Goal: Task Accomplishment & Management: Complete application form

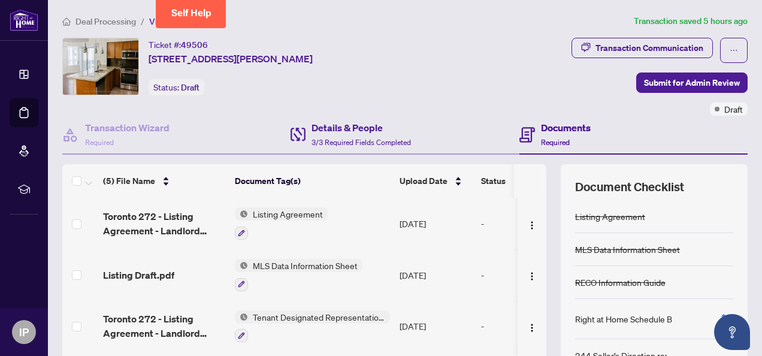
scroll to position [60, 0]
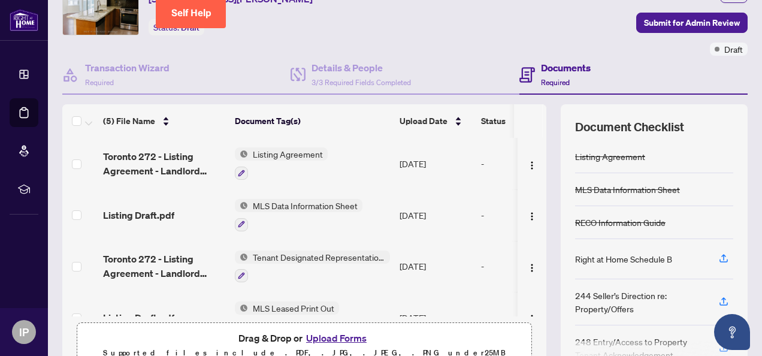
click at [303, 148] on span "Listing Agreement" at bounding box center [288, 153] width 80 height 13
click at [421, 151] on td "[DATE]" at bounding box center [435, 163] width 81 height 51
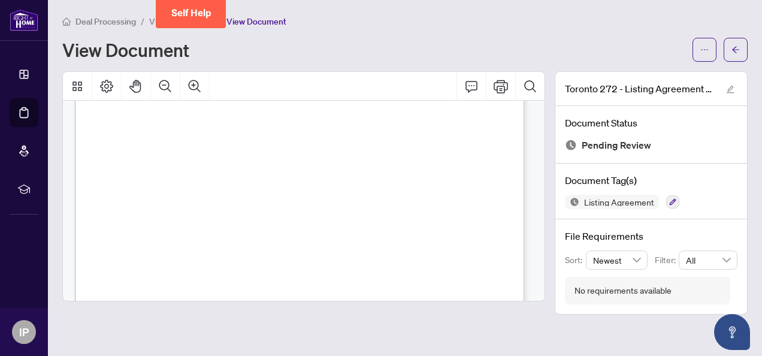
scroll to position [60, 0]
drag, startPoint x: 22, startPoint y: 0, endPoint x: 245, endPoint y: 40, distance: 226.8
click at [245, 40] on div "View Document" at bounding box center [373, 49] width 623 height 19
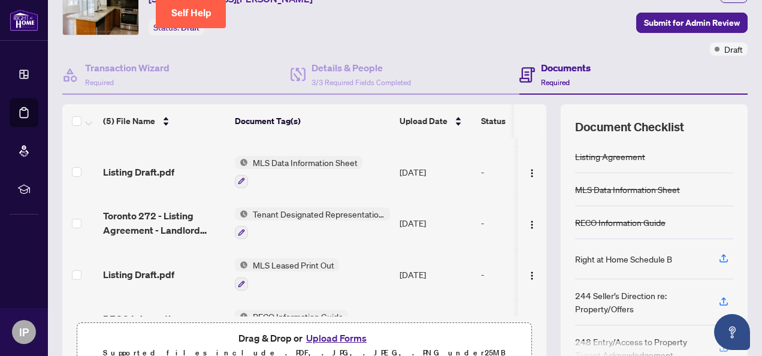
scroll to position [60, 0]
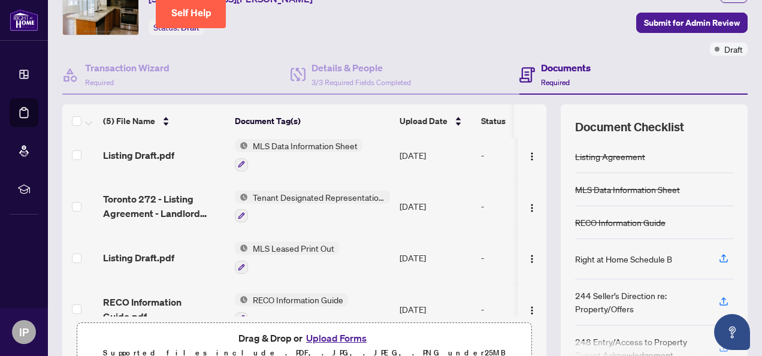
click at [309, 143] on span "MLS Data Information Sheet" at bounding box center [305, 145] width 114 height 13
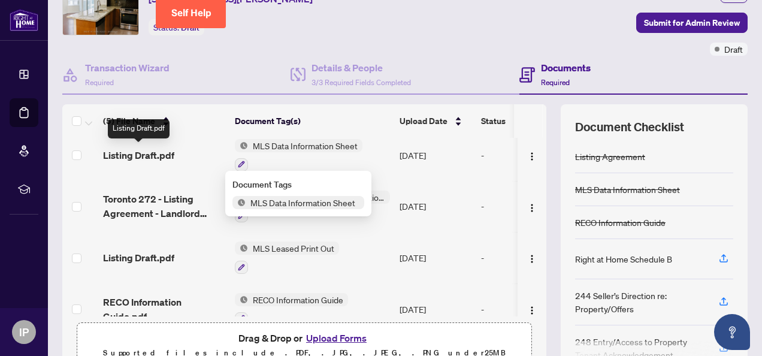
click at [150, 153] on span "Listing Draft.pdf" at bounding box center [138, 155] width 71 height 14
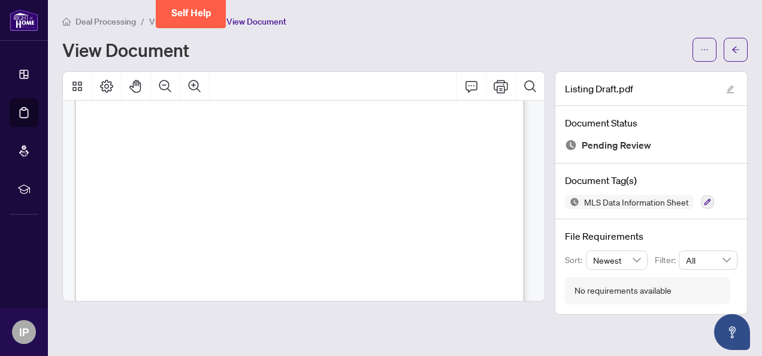
scroll to position [468, 0]
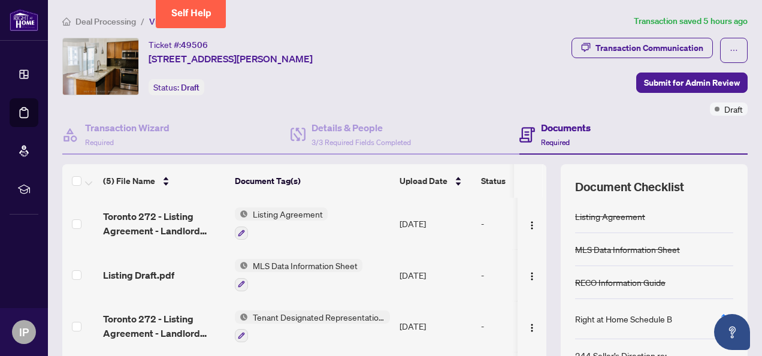
click at [485, 270] on div "-" at bounding box center [527, 274] width 92 height 13
click at [527, 271] on img "button" at bounding box center [532, 276] width 10 height 10
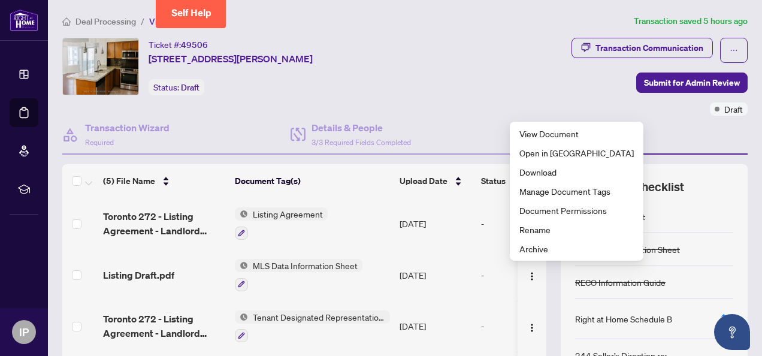
click at [293, 316] on span "Tenant Designated Representation Agreement" at bounding box center [319, 316] width 142 height 13
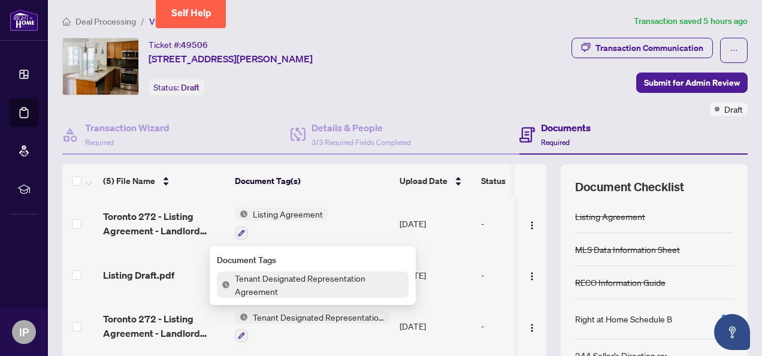
click at [316, 274] on span "Tenant Designated Representation Agreement" at bounding box center [319, 284] width 178 height 26
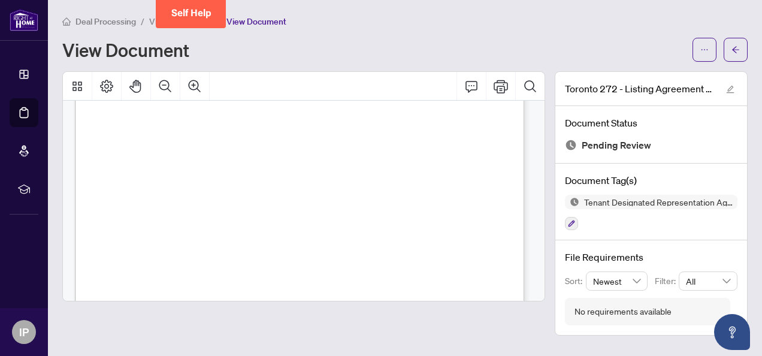
scroll to position [1783, 0]
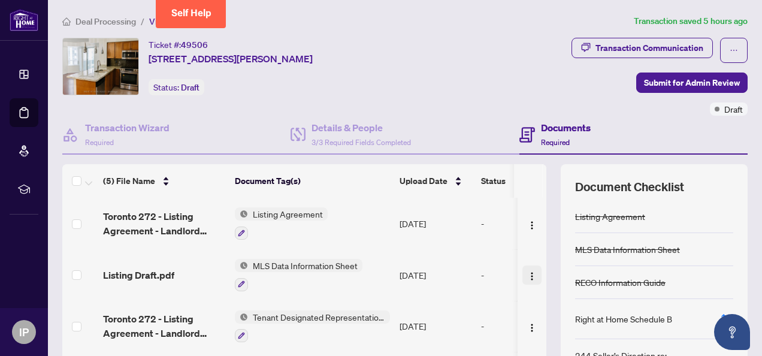
click at [527, 268] on span "button" at bounding box center [532, 274] width 10 height 13
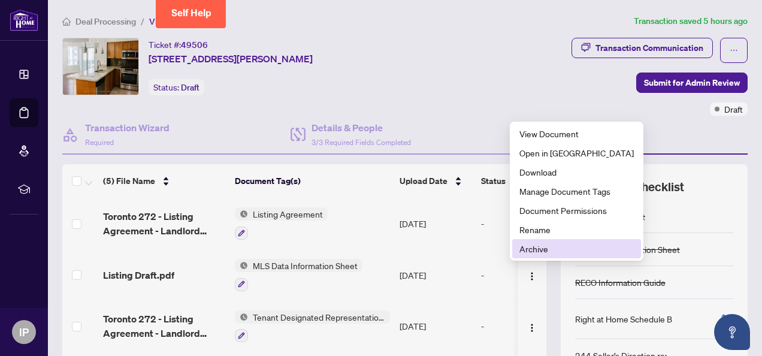
click at [533, 247] on span "Archive" at bounding box center [576, 248] width 114 height 13
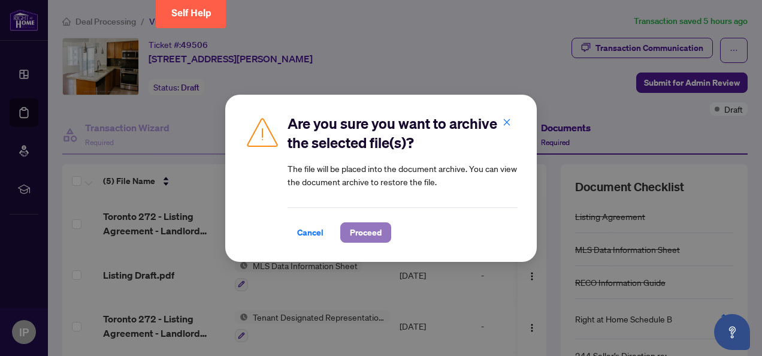
click at [373, 230] on span "Proceed" at bounding box center [366, 232] width 32 height 19
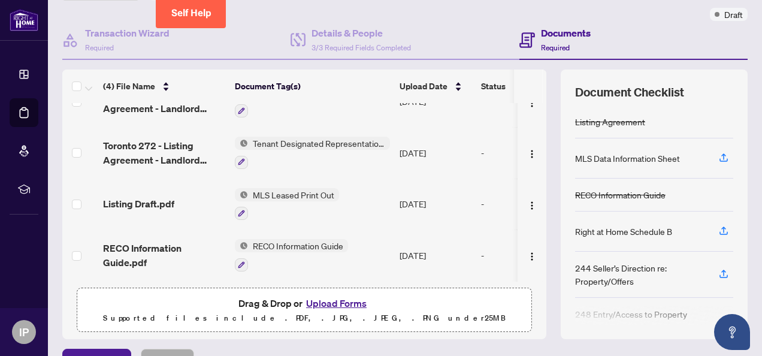
scroll to position [120, 0]
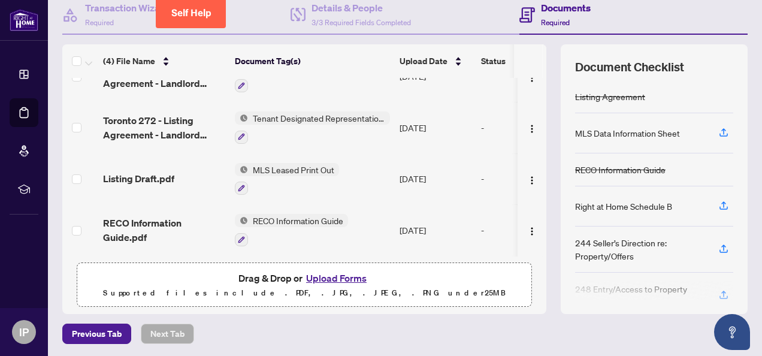
click at [293, 214] on span "RECO Information Guide" at bounding box center [298, 220] width 100 height 13
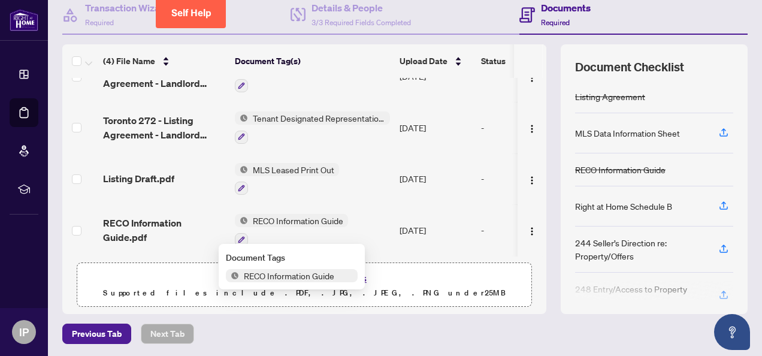
click at [275, 277] on span "RECO Information Guide" at bounding box center [289, 275] width 100 height 13
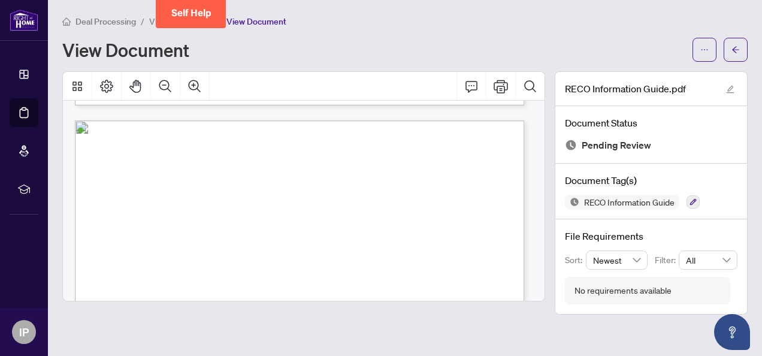
scroll to position [6369, 0]
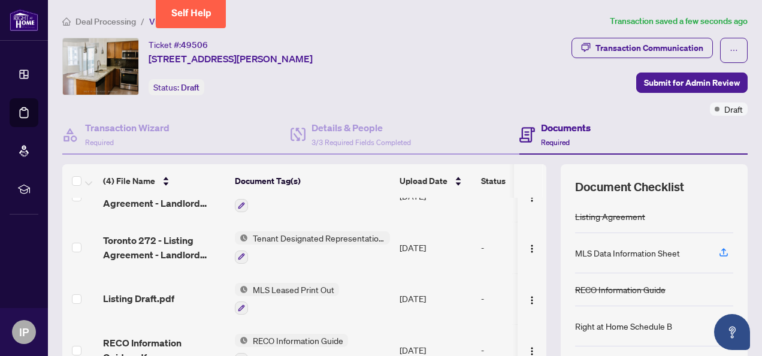
scroll to position [60, 0]
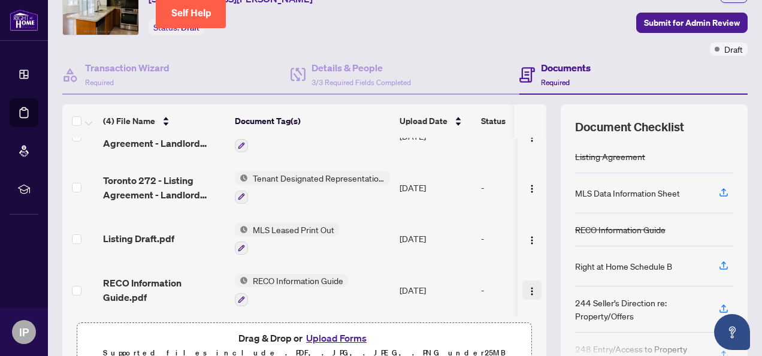
click at [522, 283] on button "button" at bounding box center [531, 289] width 19 height 19
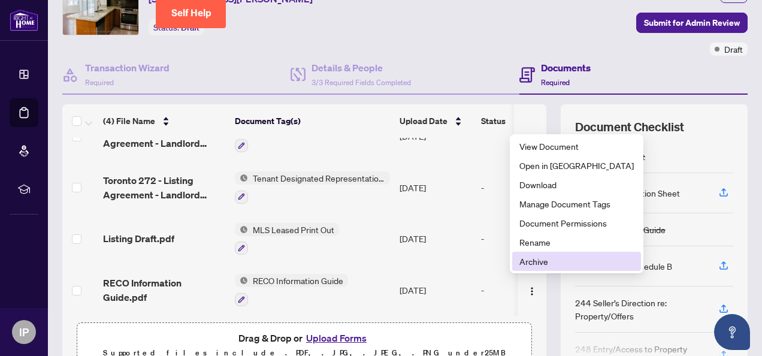
click at [527, 262] on span "Archive" at bounding box center [576, 260] width 114 height 13
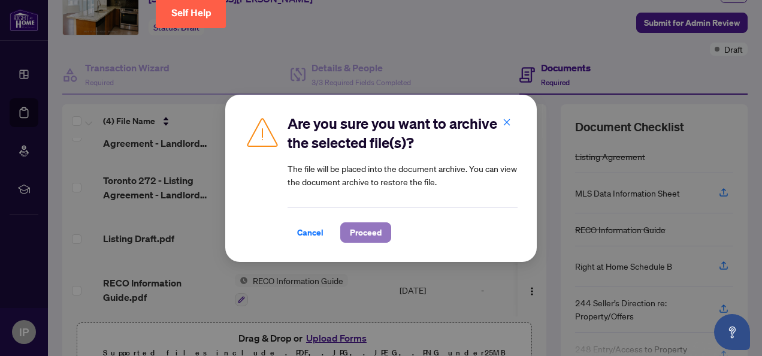
click at [354, 233] on span "Proceed" at bounding box center [366, 232] width 32 height 19
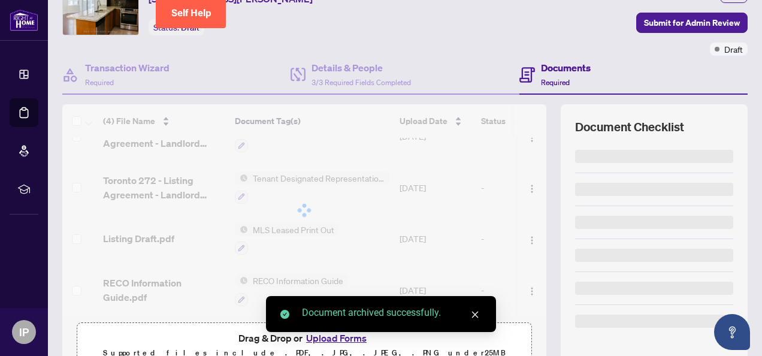
scroll to position [1, 0]
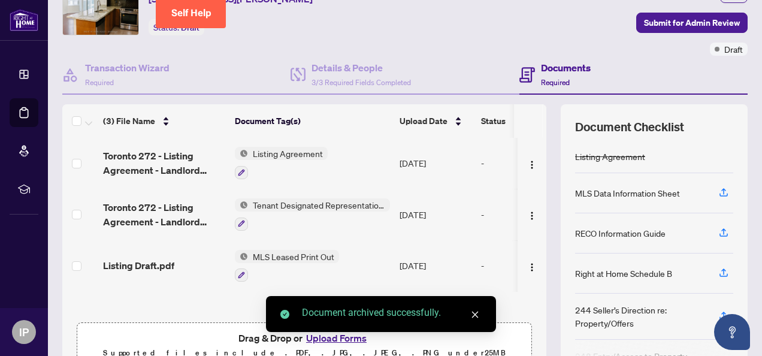
click at [479, 310] on link "Close" at bounding box center [474, 314] width 13 height 13
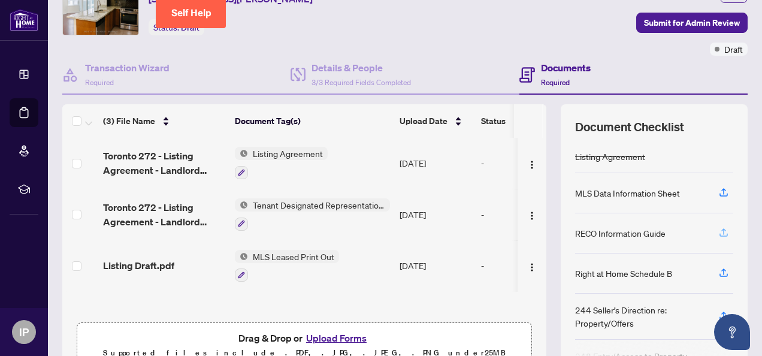
click at [718, 230] on icon "button" at bounding box center [723, 232] width 11 height 11
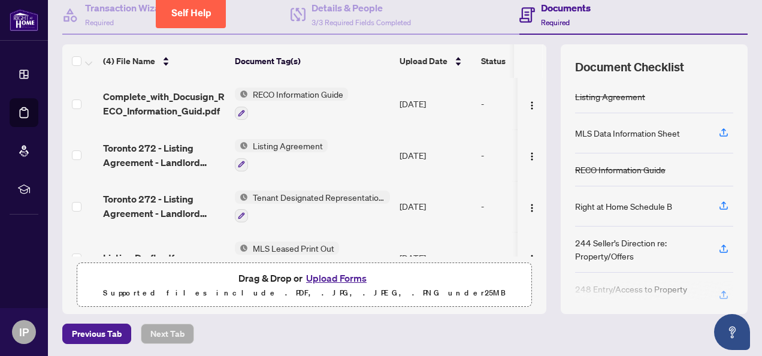
scroll to position [60, 0]
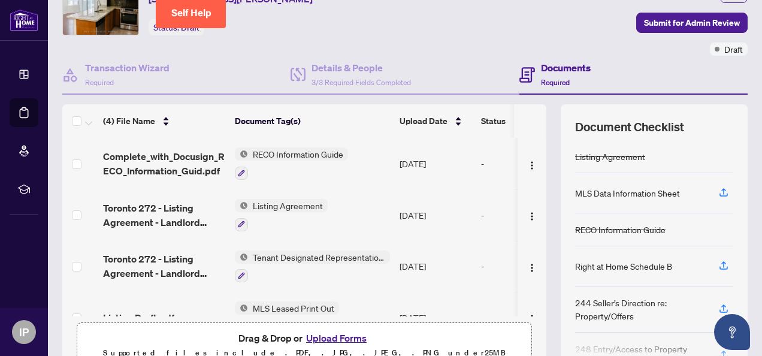
click at [339, 154] on span "RECO Information Guide" at bounding box center [298, 153] width 100 height 13
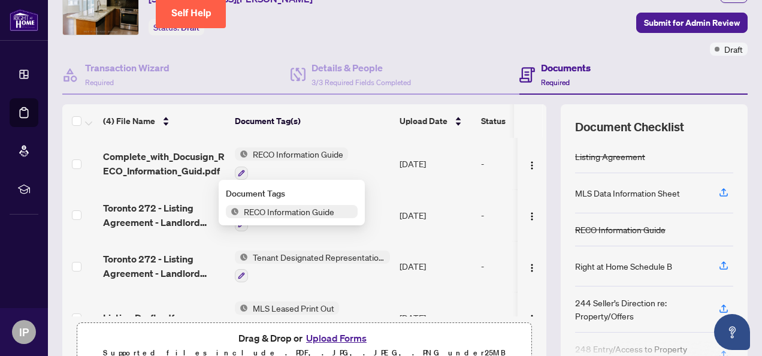
click at [325, 150] on span "RECO Information Guide" at bounding box center [298, 153] width 100 height 13
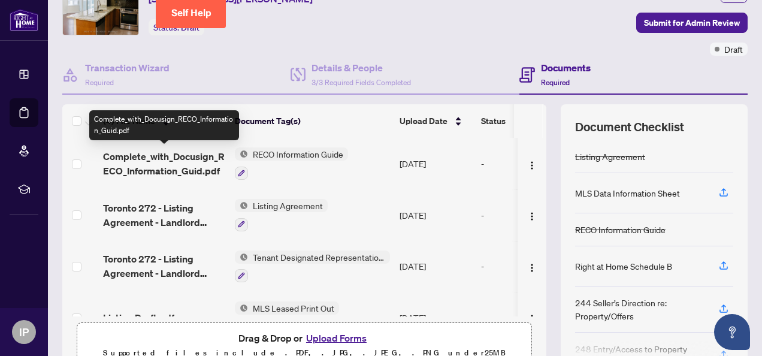
click at [185, 159] on span "Complete_with_Docusign_RECO_Information_Guid.pdf" at bounding box center [164, 163] width 122 height 29
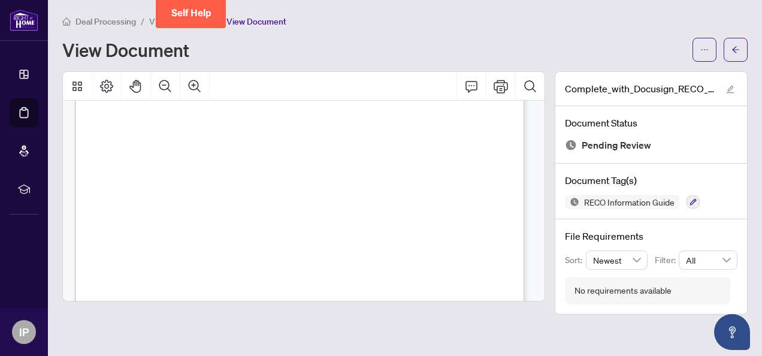
scroll to position [6668, 0]
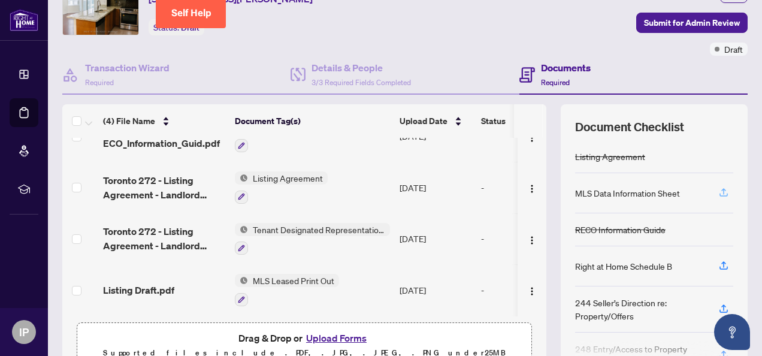
click at [718, 187] on icon "button" at bounding box center [723, 192] width 11 height 11
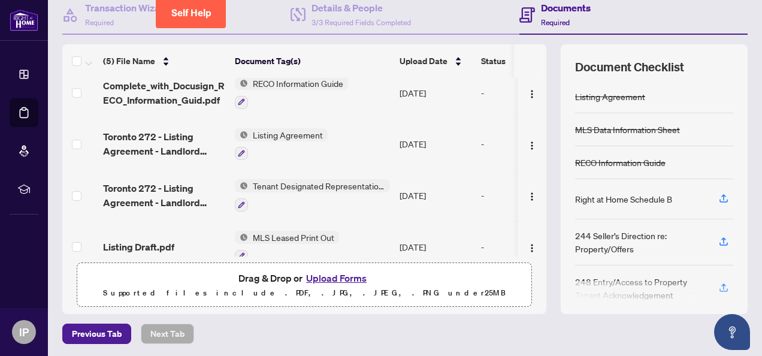
scroll to position [80, 0]
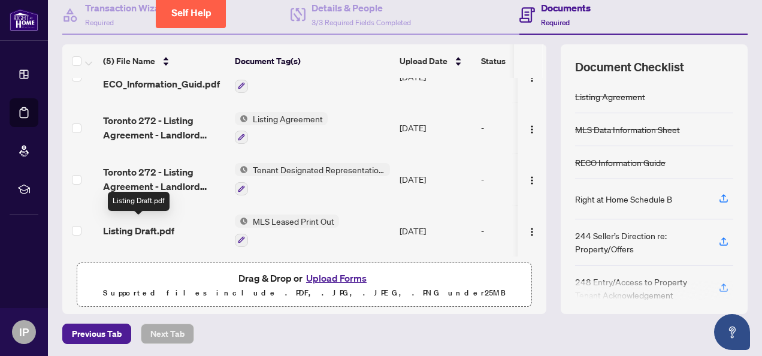
click at [140, 223] on span "Listing Draft.pdf" at bounding box center [138, 230] width 71 height 14
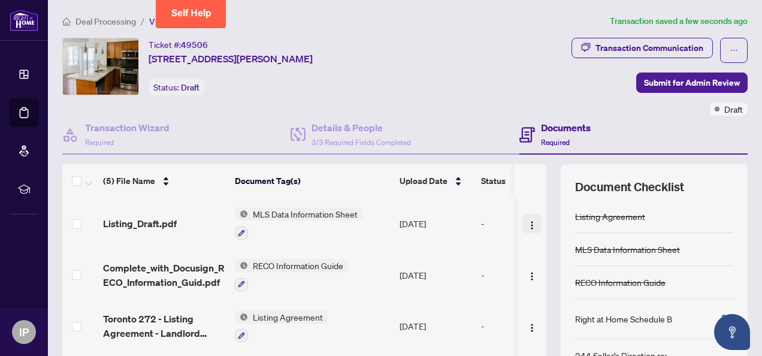
click at [527, 222] on img "button" at bounding box center [532, 225] width 10 height 10
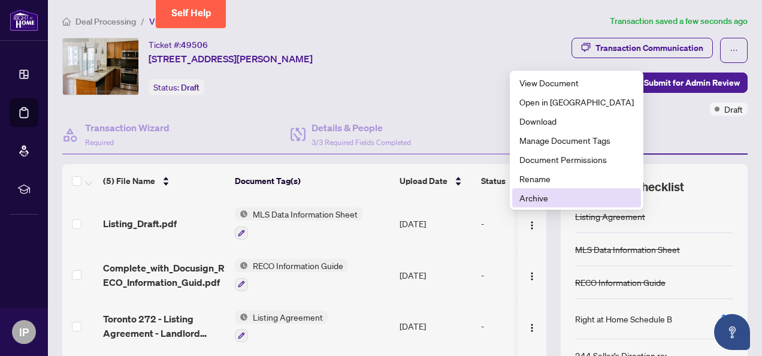
click at [524, 196] on span "Archive" at bounding box center [576, 197] width 114 height 13
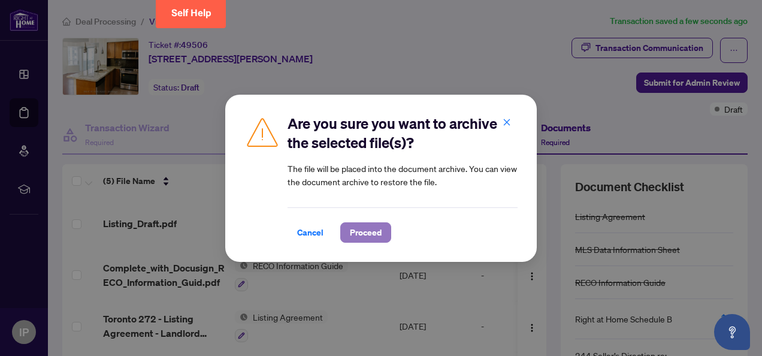
click at [350, 236] on span "Proceed" at bounding box center [366, 232] width 32 height 19
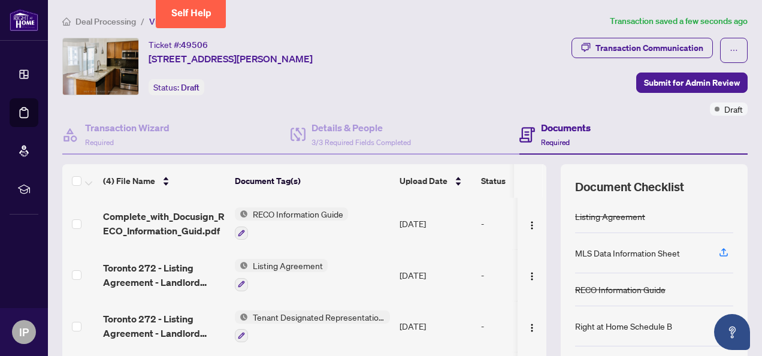
click at [705, 204] on div "Listing Agreement" at bounding box center [654, 216] width 158 height 33
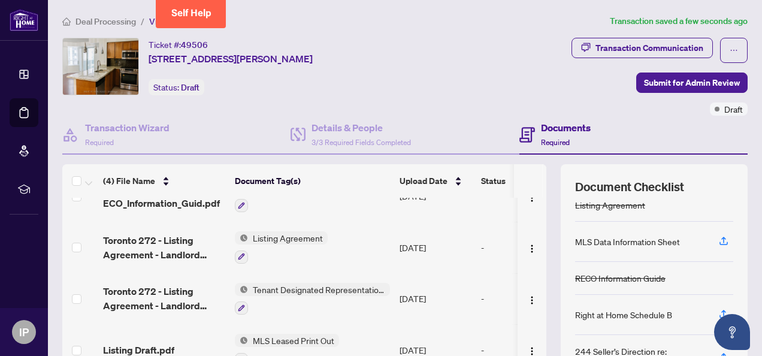
scroll to position [22, 0]
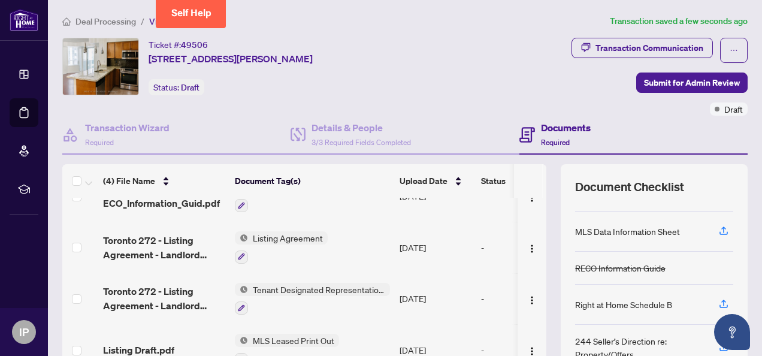
click at [427, 200] on td "[DATE]" at bounding box center [435, 195] width 81 height 51
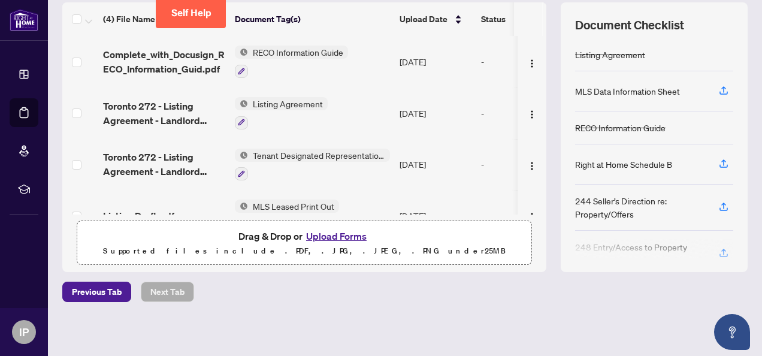
scroll to position [102, 0]
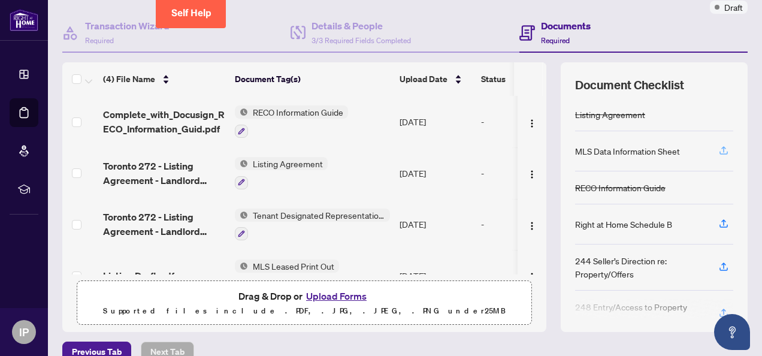
click at [718, 147] on icon "button" at bounding box center [723, 150] width 11 height 11
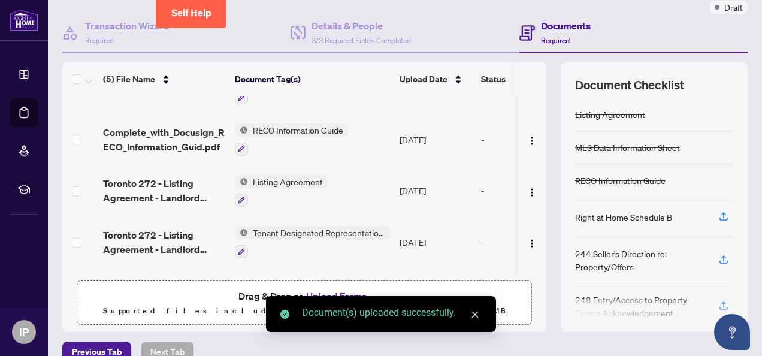
scroll to position [0, 0]
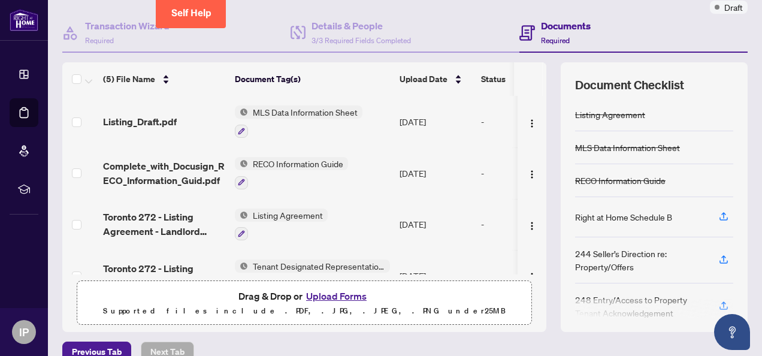
click at [322, 109] on span "MLS Data Information Sheet" at bounding box center [305, 111] width 114 height 13
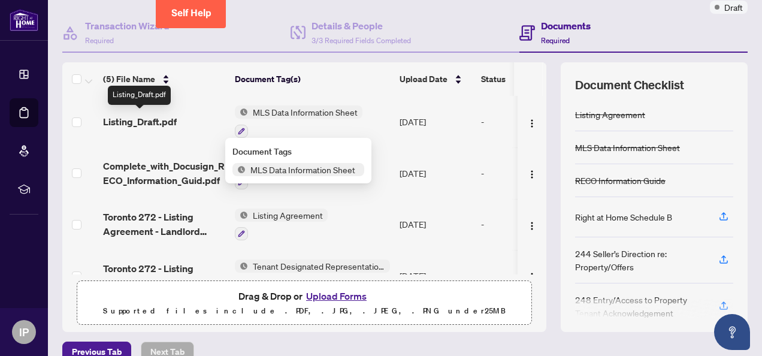
click at [160, 115] on span "Listing_Draft.pdf" at bounding box center [140, 121] width 74 height 14
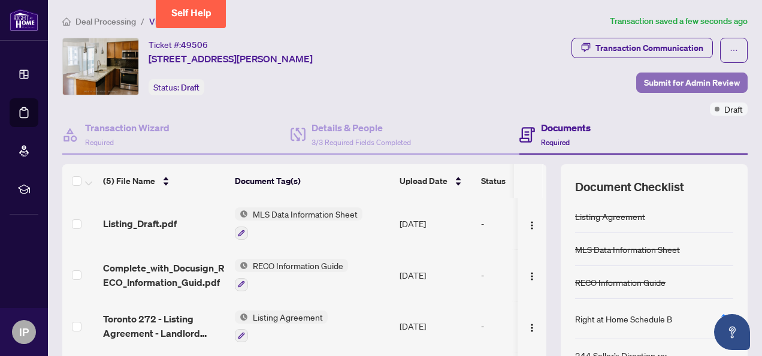
click at [671, 77] on span "Submit for Admin Review" at bounding box center [692, 82] width 96 height 19
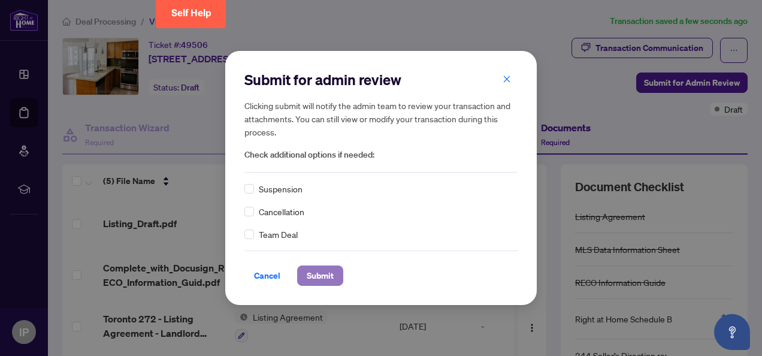
click at [322, 274] on span "Submit" at bounding box center [320, 275] width 27 height 19
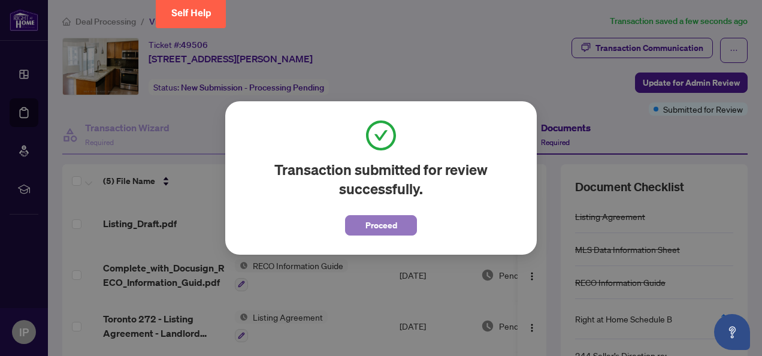
click at [380, 226] on span "Proceed" at bounding box center [381, 225] width 32 height 19
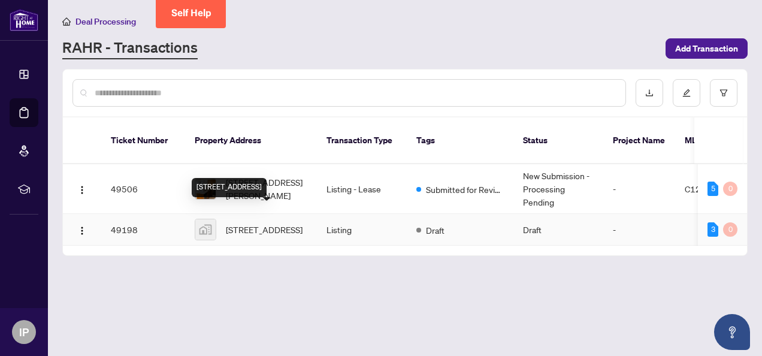
click at [256, 223] on span "[STREET_ADDRESS]" at bounding box center [264, 229] width 77 height 13
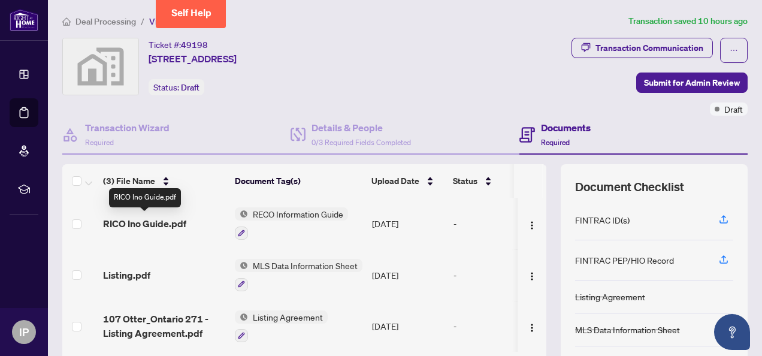
click at [177, 217] on span "RICO Ino Guide.pdf" at bounding box center [144, 223] width 83 height 14
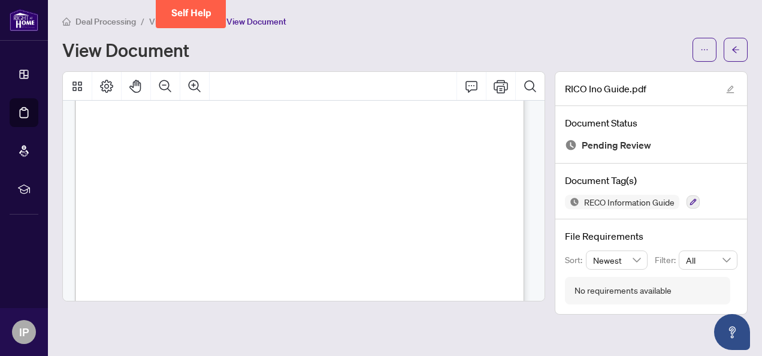
scroll to position [6574, 0]
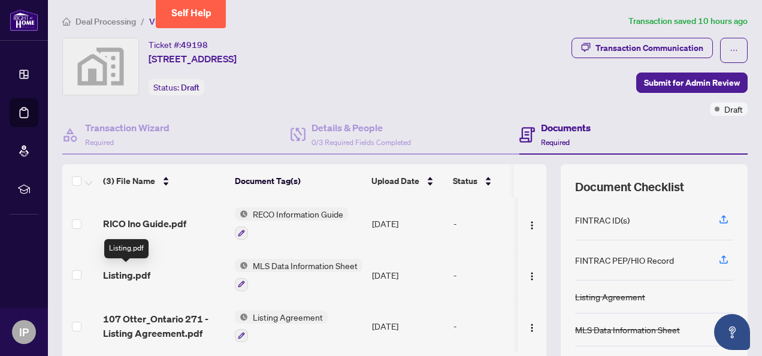
click at [129, 269] on span "Listing.pdf" at bounding box center [126, 275] width 47 height 14
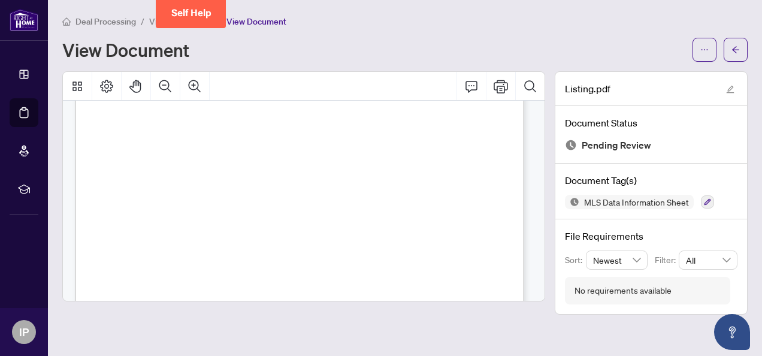
scroll to position [60, 0]
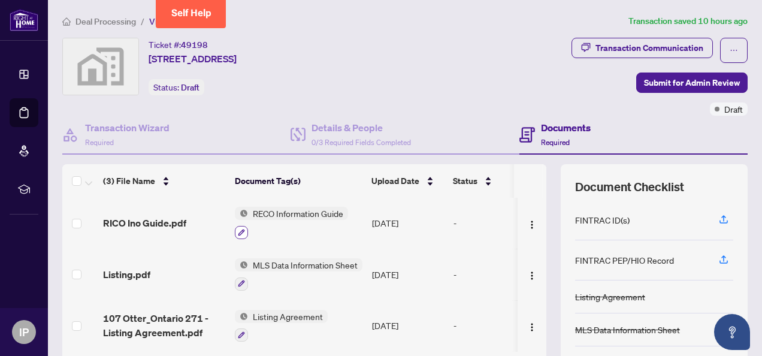
scroll to position [60, 0]
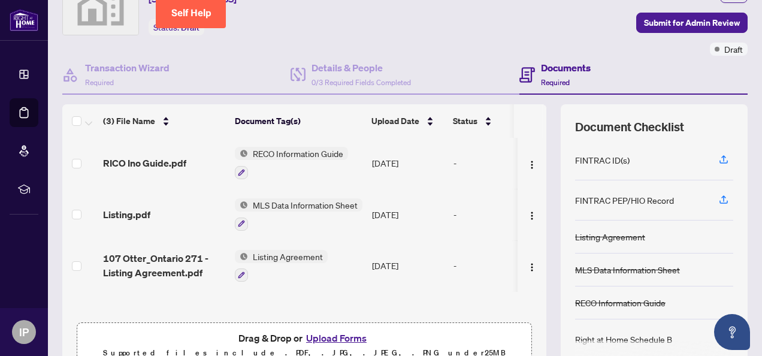
click at [273, 255] on span "Listing Agreement" at bounding box center [288, 256] width 80 height 13
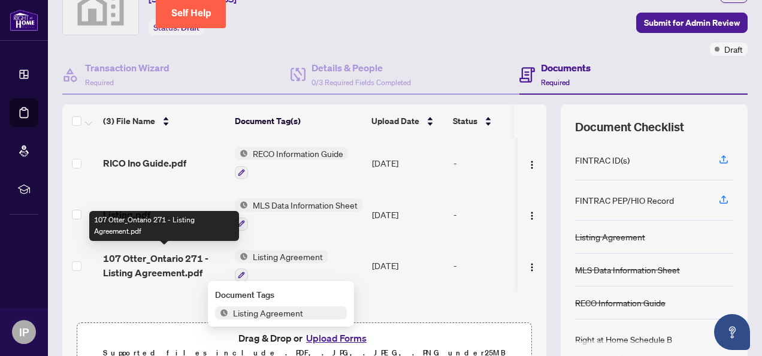
click at [174, 256] on span "107 Otter_Ontario 271 - Listing Agreement.pdf" at bounding box center [164, 265] width 122 height 29
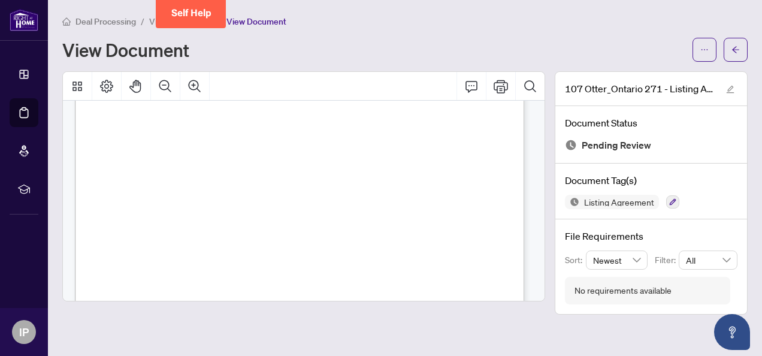
scroll to position [2798, 0]
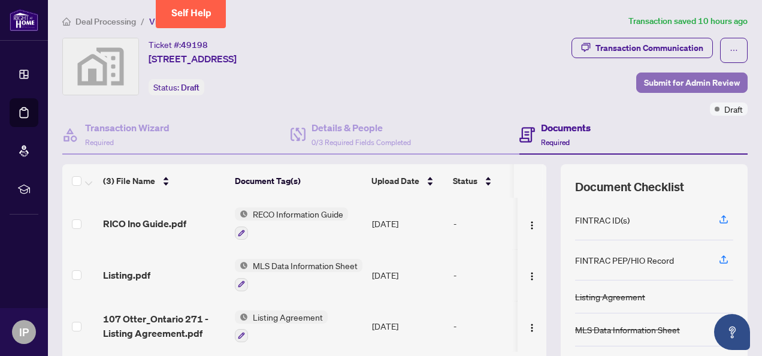
click at [685, 79] on span "Submit for Admin Review" at bounding box center [692, 82] width 96 height 19
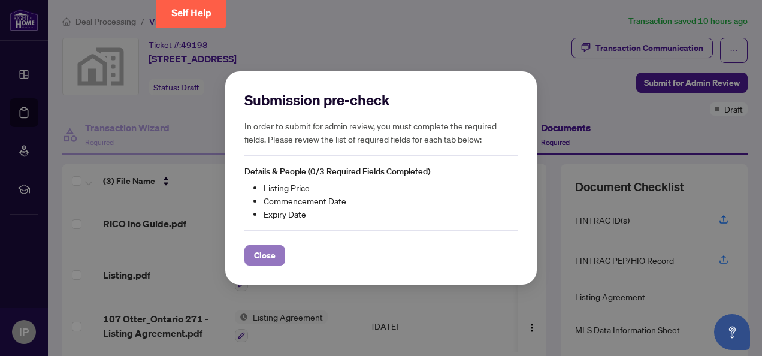
click at [266, 254] on span "Close" at bounding box center [265, 254] width 22 height 19
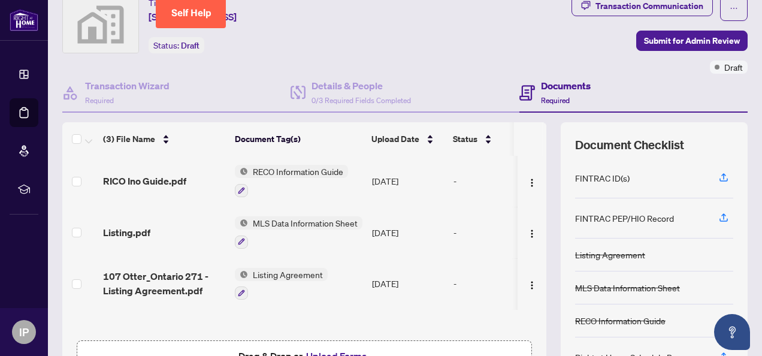
scroll to position [60, 0]
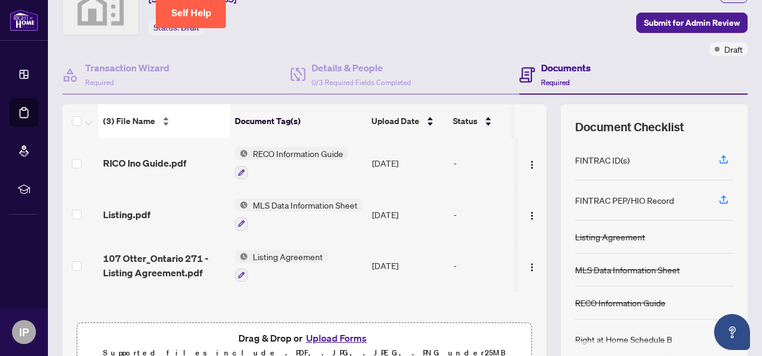
drag, startPoint x: 657, startPoint y: 18, endPoint x: 174, endPoint y: 118, distance: 494.0
click at [176, 117] on div "Ticket #: 49198 [STREET_ADDRESS] Status: Draft Transaction Communication Submit…" at bounding box center [404, 176] width 694 height 396
click at [163, 120] on div "(3) File Name" at bounding box center [164, 120] width 122 height 13
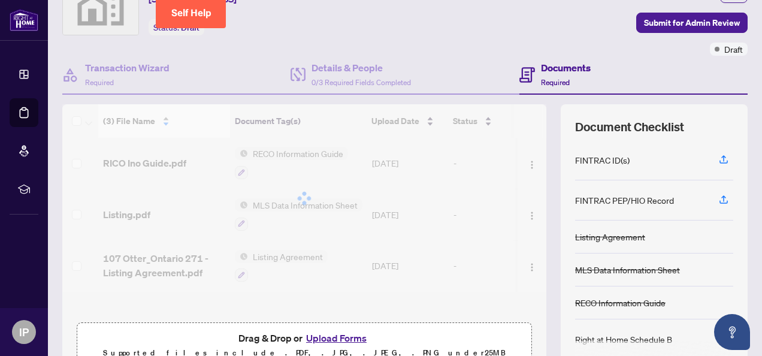
scroll to position [0, 0]
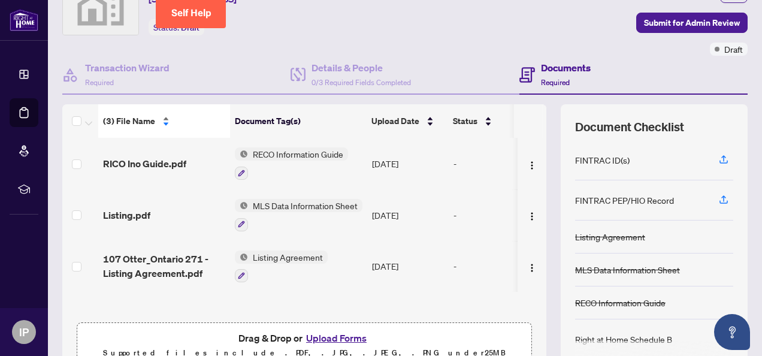
click at [163, 116] on div "(3) File Name" at bounding box center [164, 120] width 122 height 13
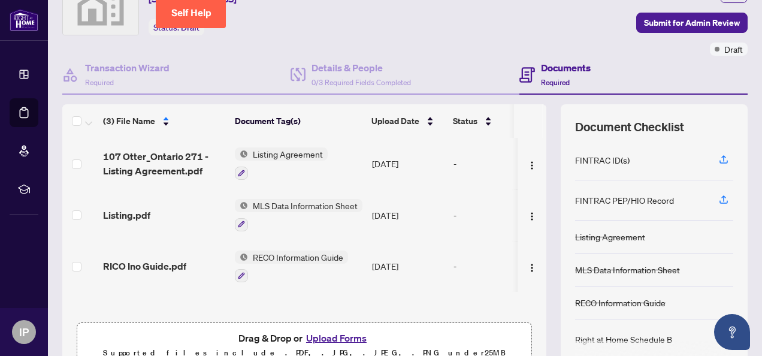
scroll to position [1, 0]
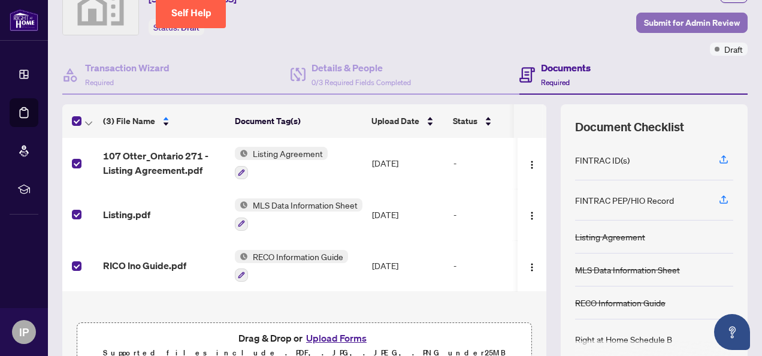
click at [664, 19] on span "Submit for Admin Review" at bounding box center [692, 22] width 96 height 19
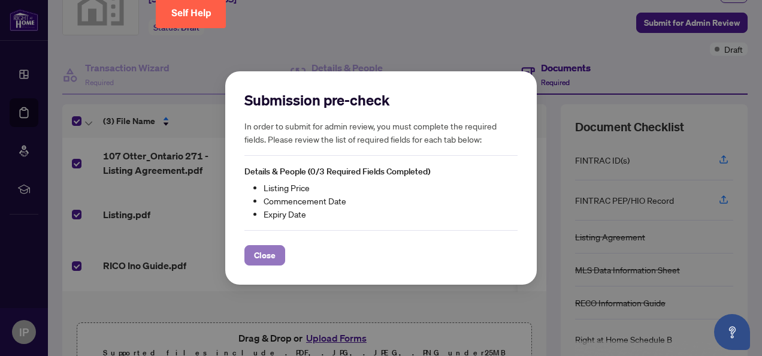
click at [255, 256] on span "Close" at bounding box center [265, 254] width 22 height 19
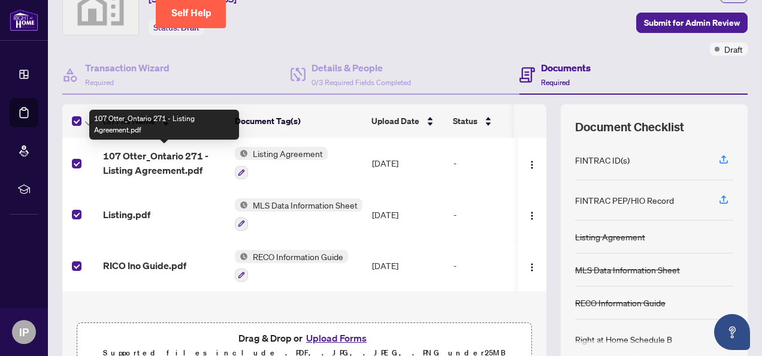
click at [149, 157] on span "107 Otter_Ontario 271 - Listing Agreement.pdf" at bounding box center [164, 162] width 122 height 29
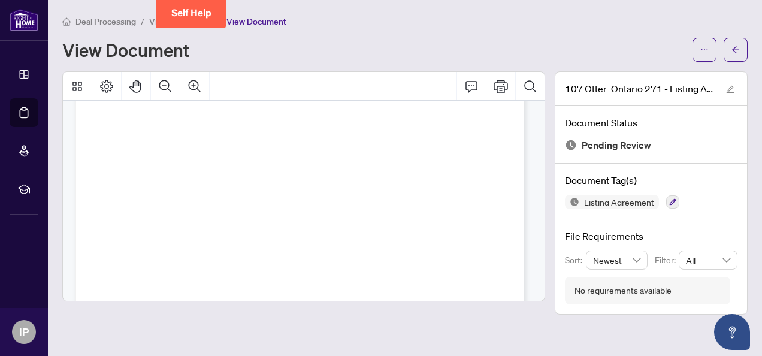
scroll to position [1377, 0]
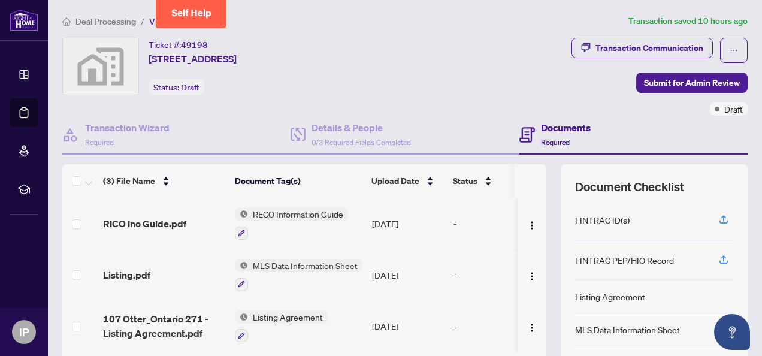
scroll to position [1, 0]
click at [293, 211] on span "RECO Information Guide" at bounding box center [298, 213] width 100 height 13
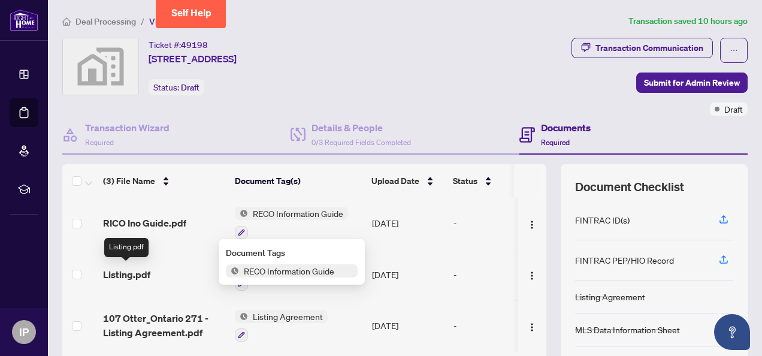
click at [139, 274] on span "Listing.pdf" at bounding box center [126, 274] width 47 height 14
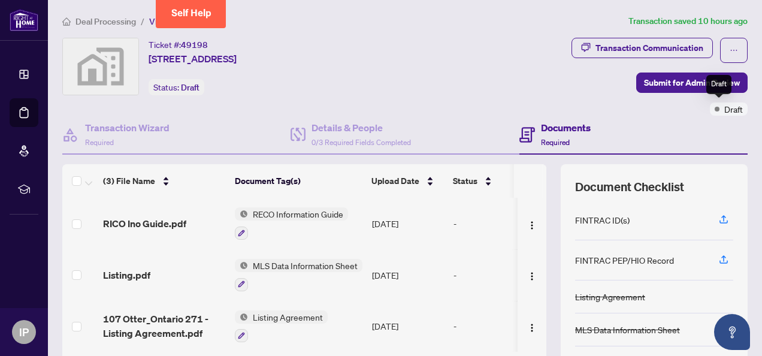
click at [727, 107] on span "Draft" at bounding box center [733, 108] width 19 height 13
click at [660, 78] on span "Submit for Admin Review" at bounding box center [692, 82] width 96 height 19
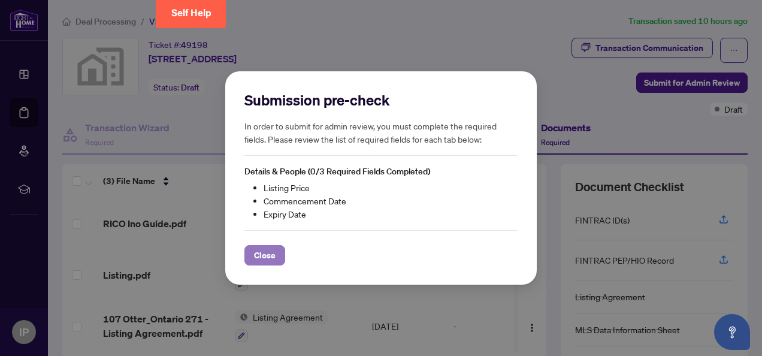
click at [257, 254] on span "Close" at bounding box center [265, 254] width 22 height 19
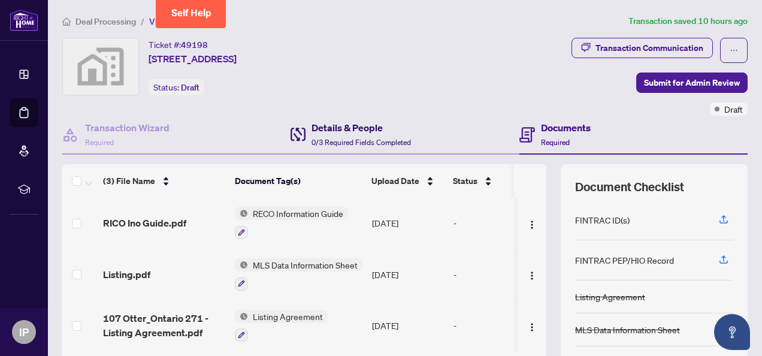
click at [337, 127] on h4 "Details & People" at bounding box center [360, 127] width 99 height 14
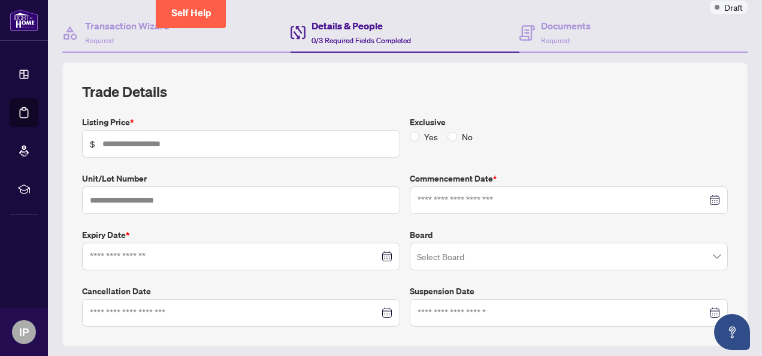
scroll to position [120, 0]
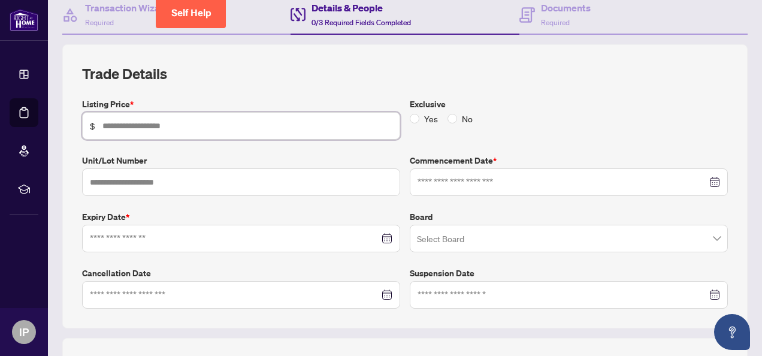
click at [154, 122] on input "text" at bounding box center [247, 125] width 290 height 13
type input "*********"
click at [109, 234] on input at bounding box center [234, 238] width 289 height 13
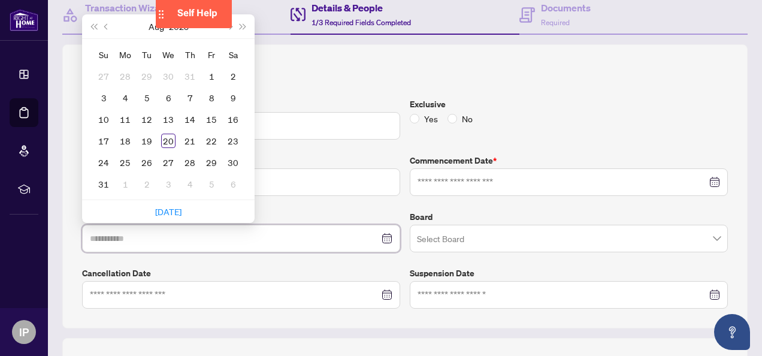
type input "**********"
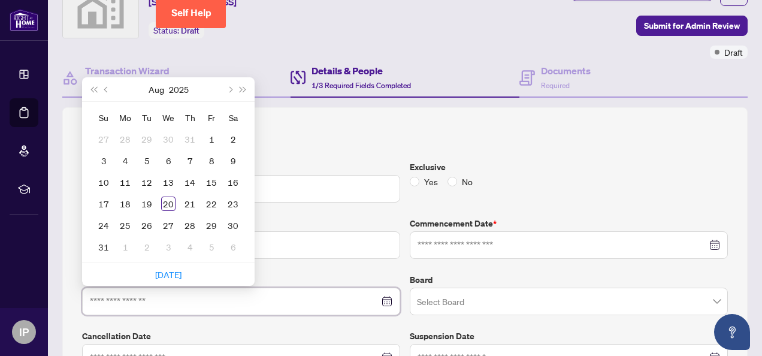
scroll to position [60, 0]
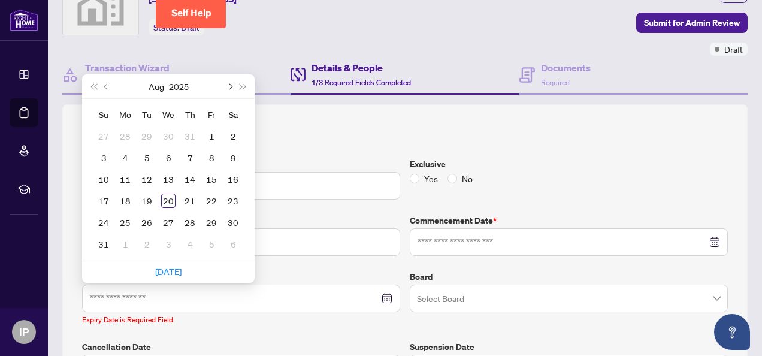
click at [229, 84] on span "Next month (PageDown)" at bounding box center [229, 86] width 6 height 6
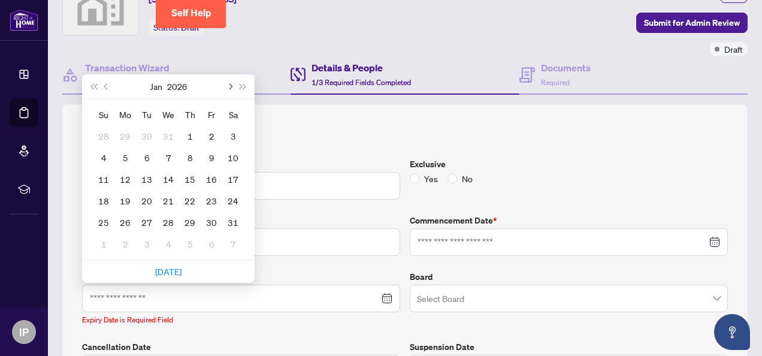
click at [229, 84] on span "Next month (PageDown)" at bounding box center [229, 86] width 6 height 6
click at [105, 85] on span "Previous month (PageUp)" at bounding box center [107, 86] width 6 height 6
type input "**********"
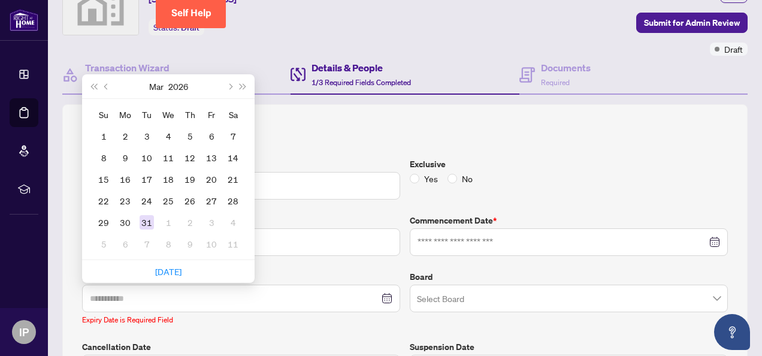
click at [145, 218] on div "31" at bounding box center [146, 222] width 14 height 14
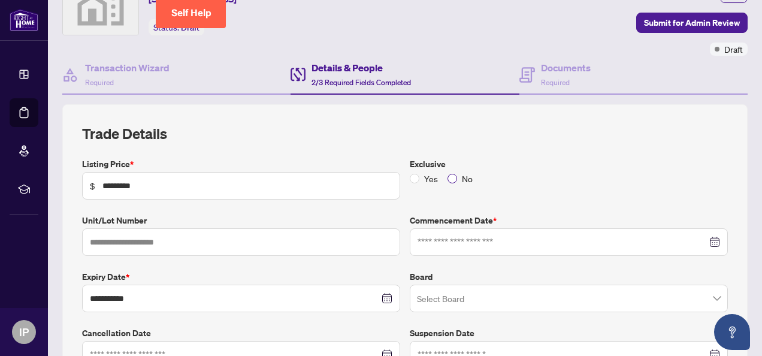
click at [457, 175] on span "No" at bounding box center [467, 178] width 20 height 13
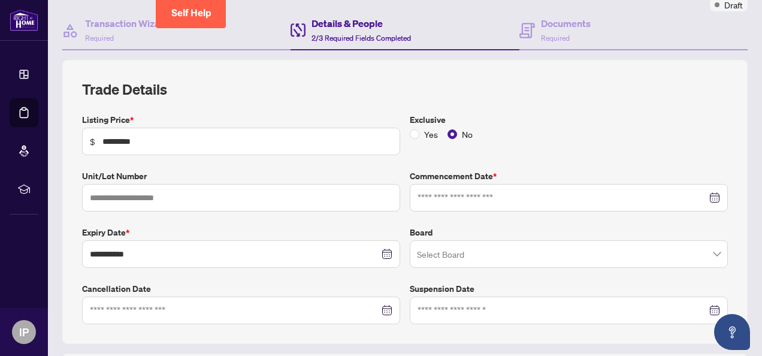
scroll to position [120, 0]
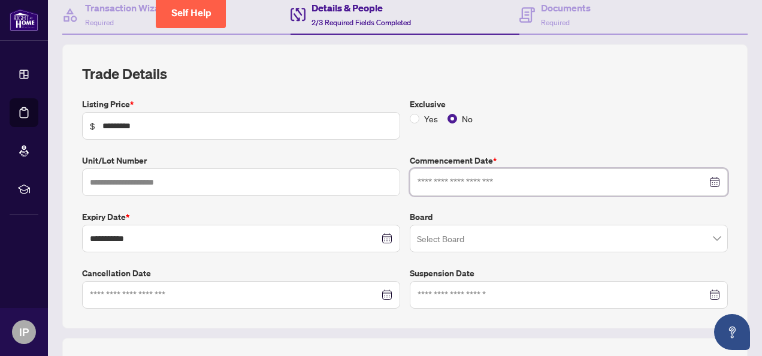
click at [442, 179] on input at bounding box center [561, 181] width 289 height 13
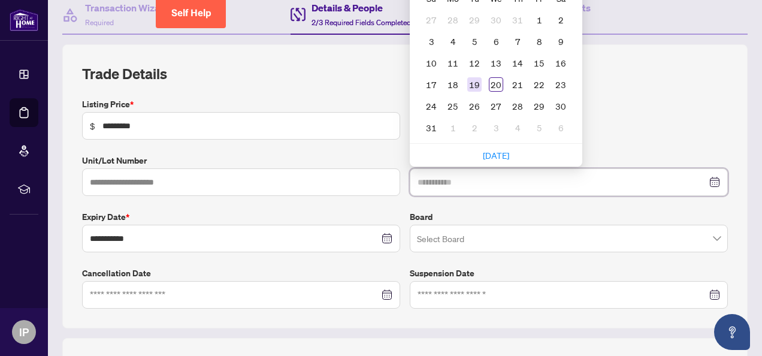
type input "**********"
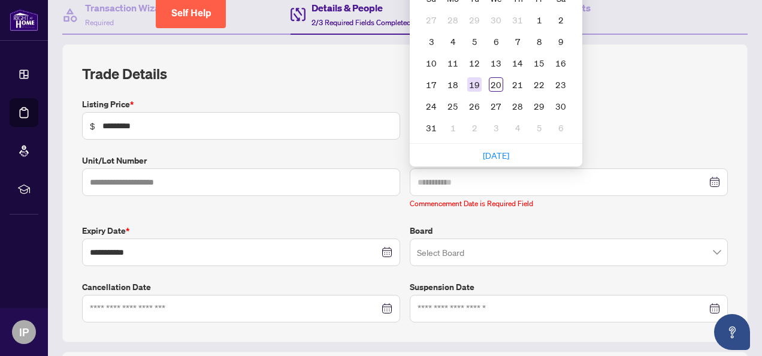
click at [472, 80] on div "19" at bounding box center [474, 84] width 14 height 14
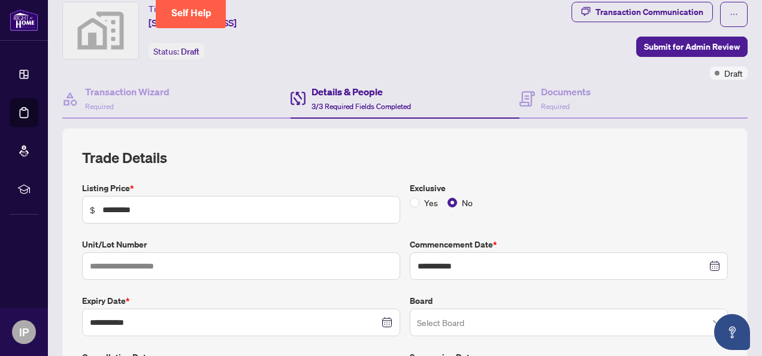
scroll to position [0, 0]
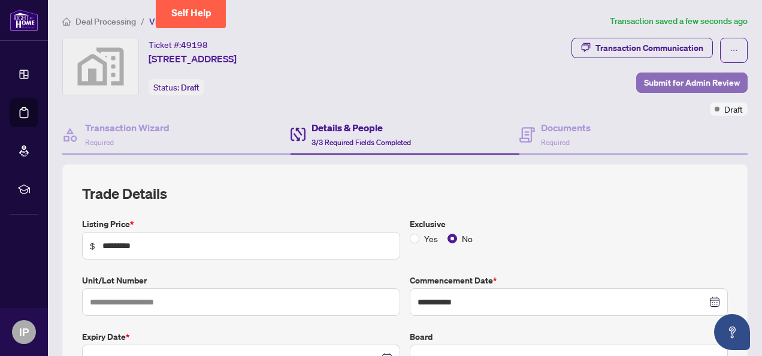
click at [644, 84] on span "Submit for Admin Review" at bounding box center [692, 82] width 96 height 19
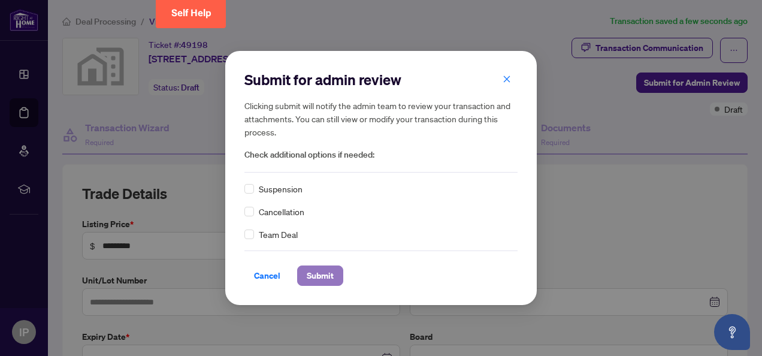
click at [307, 277] on span "Submit" at bounding box center [320, 275] width 27 height 19
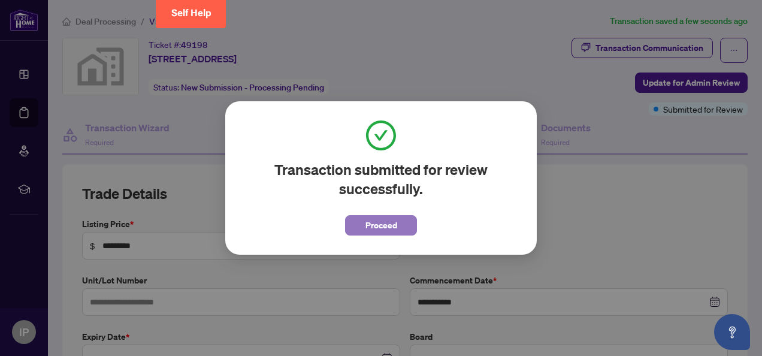
click at [383, 228] on span "Proceed" at bounding box center [381, 225] width 32 height 19
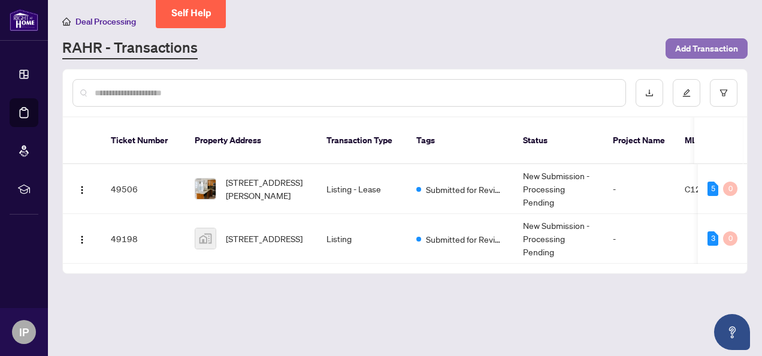
click at [689, 49] on span "Add Transaction" at bounding box center [706, 48] width 63 height 19
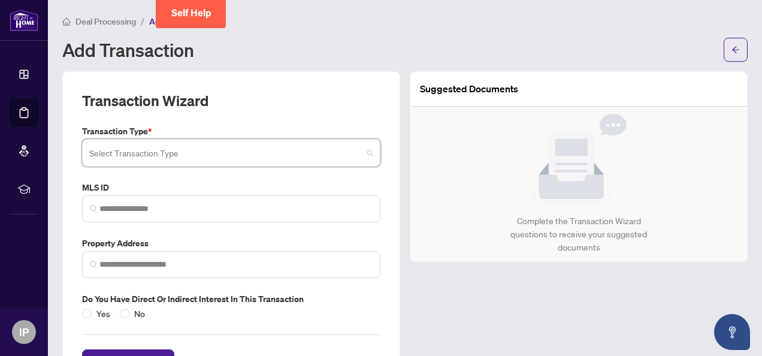
click at [230, 155] on input "search" at bounding box center [225, 154] width 273 height 26
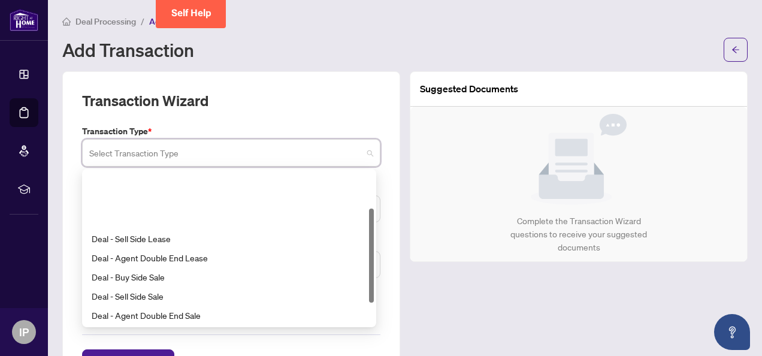
scroll to position [60, 0]
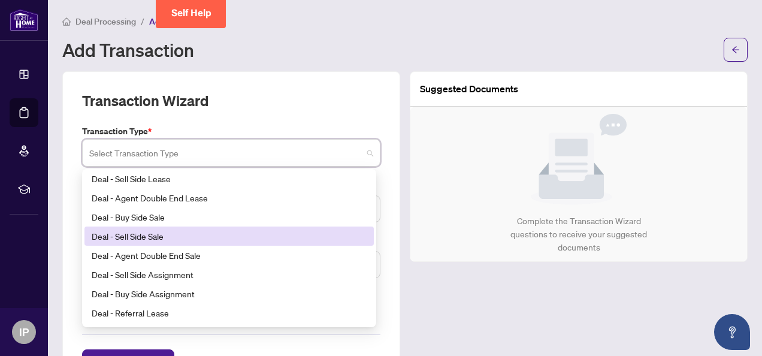
click at [147, 235] on div "Deal - Sell Side Sale" at bounding box center [229, 235] width 275 height 13
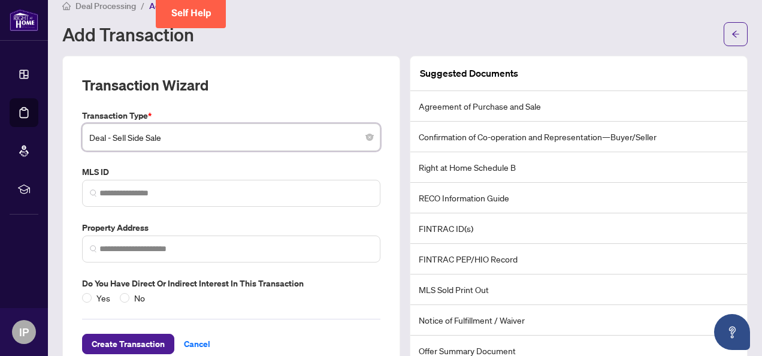
scroll to position [0, 0]
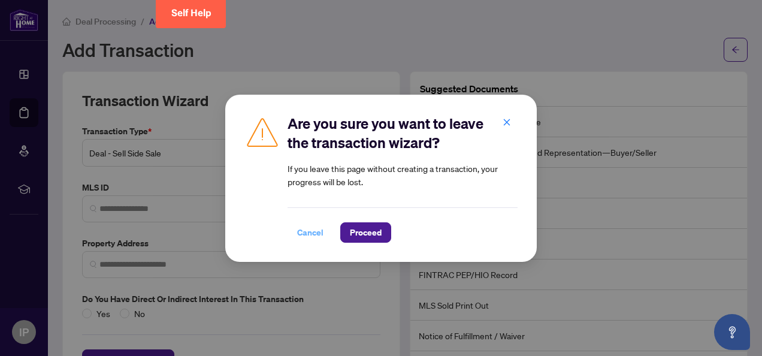
click at [313, 232] on span "Cancel" at bounding box center [310, 232] width 26 height 19
click at [363, 235] on span "Proceed" at bounding box center [366, 232] width 32 height 19
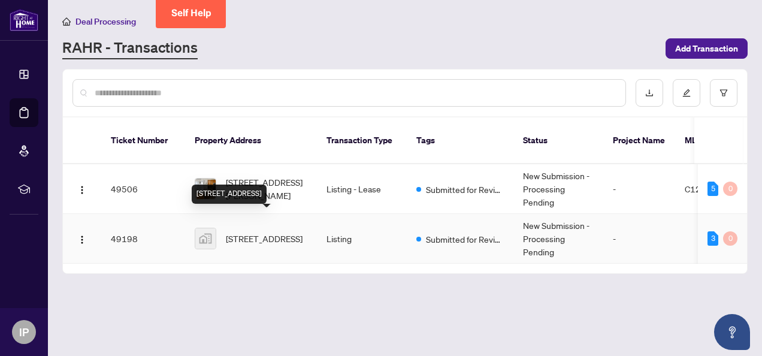
click at [251, 232] on span "[STREET_ADDRESS]" at bounding box center [264, 238] width 77 height 13
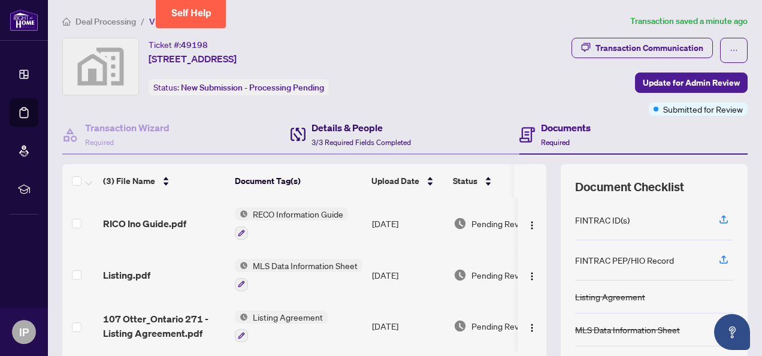
click at [343, 138] on span "3/3 Required Fields Completed" at bounding box center [360, 142] width 99 height 9
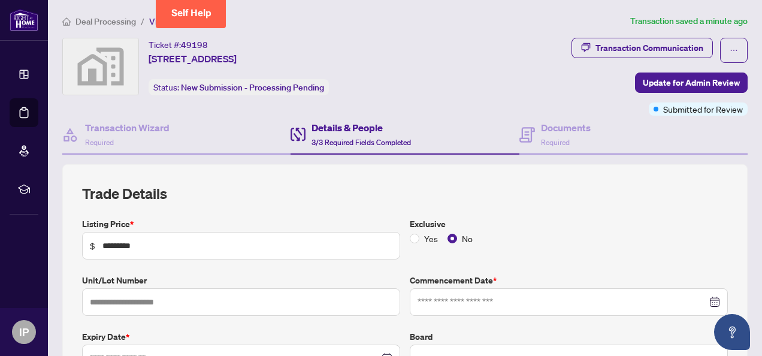
type input "**********"
click at [554, 138] on span "Required" at bounding box center [555, 142] width 29 height 9
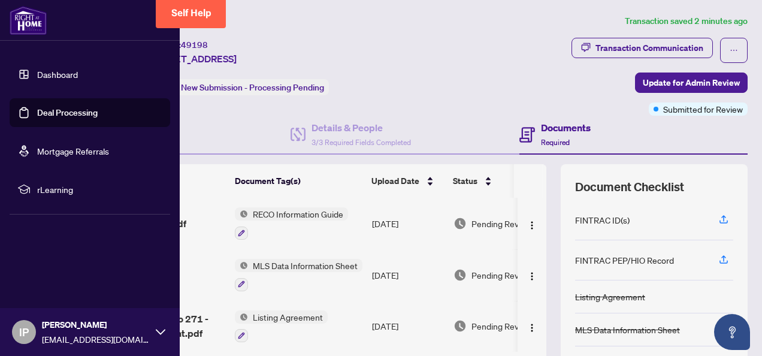
click at [44, 69] on link "Dashboard" at bounding box center [57, 74] width 41 height 11
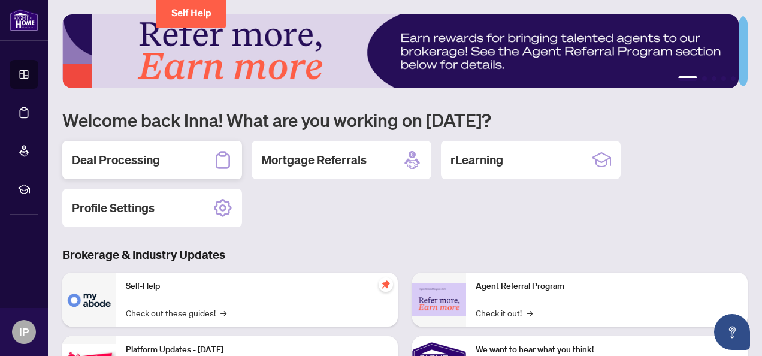
click at [228, 156] on icon at bounding box center [222, 159] width 19 height 19
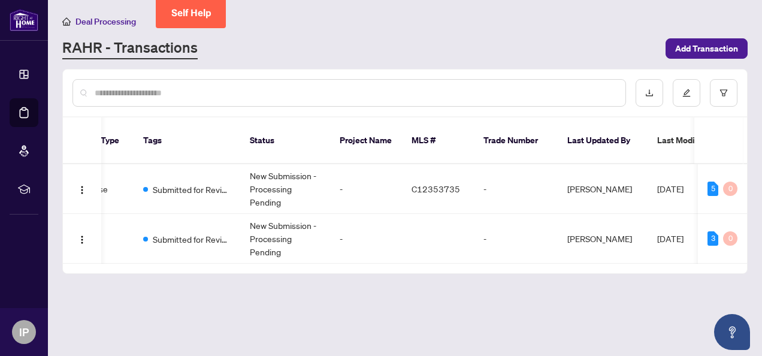
scroll to position [0, 277]
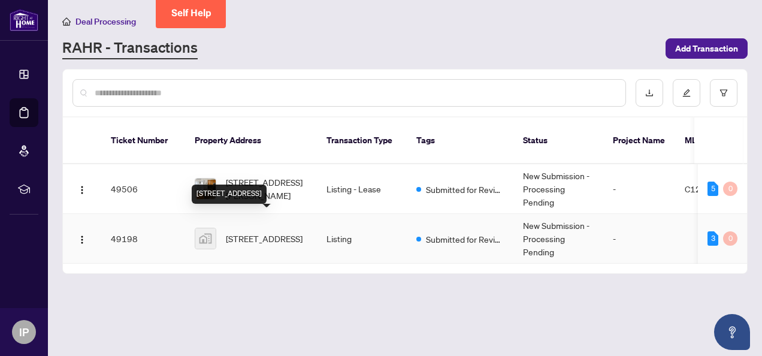
click at [259, 232] on span "[STREET_ADDRESS]" at bounding box center [264, 238] width 77 height 13
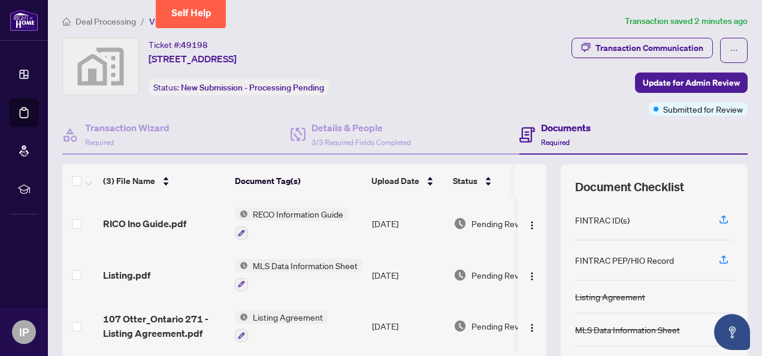
click at [101, 13] on main "Deal Processing / View Transaction Transaction saved 2 minutes ago Ticket #: 49…" at bounding box center [405, 178] width 714 height 356
click at [99, 17] on span "Deal Processing" at bounding box center [105, 21] width 60 height 11
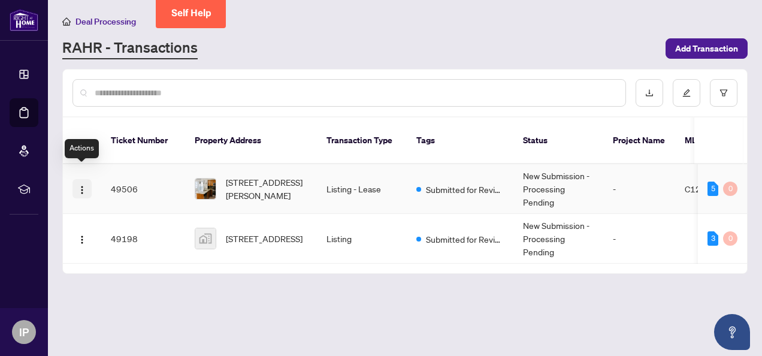
click at [79, 185] on img "button" at bounding box center [82, 190] width 10 height 10
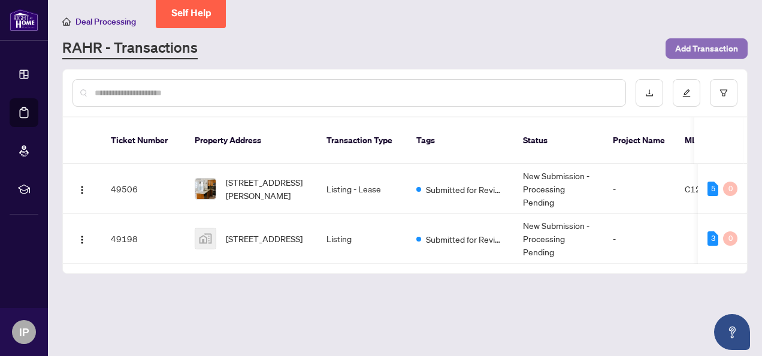
click at [714, 43] on span "Add Transaction" at bounding box center [706, 48] width 63 height 19
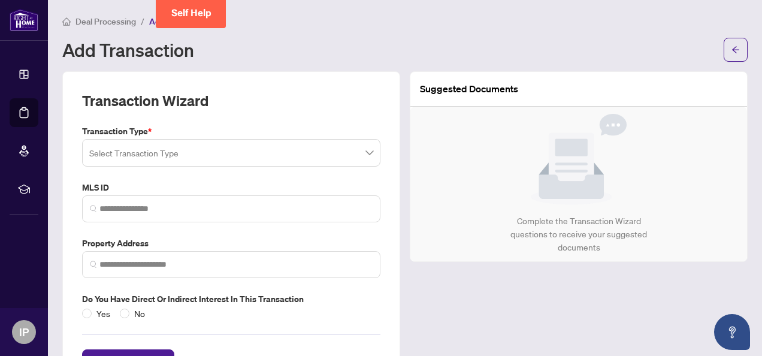
click at [222, 154] on input "search" at bounding box center [225, 154] width 273 height 26
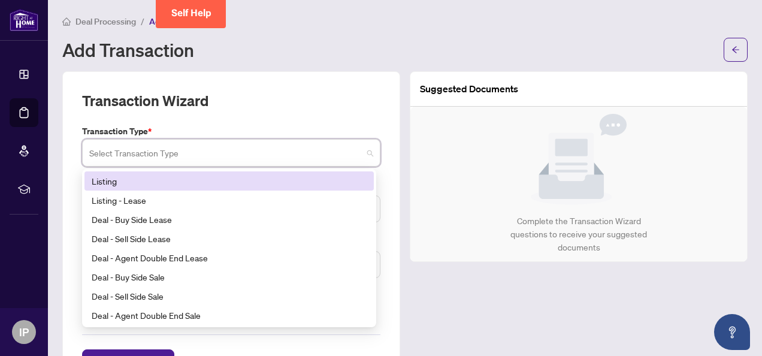
click at [154, 179] on div "Listing" at bounding box center [229, 180] width 275 height 13
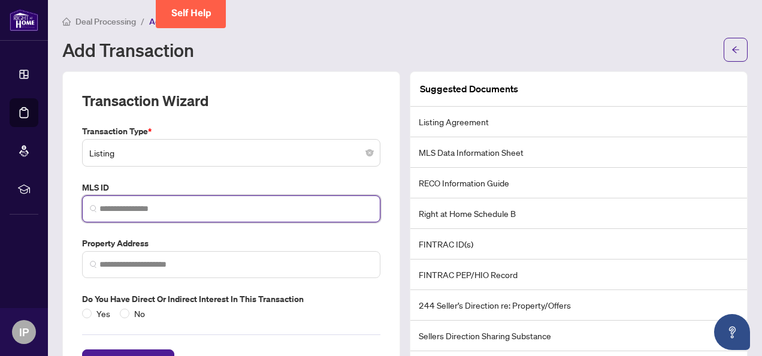
click at [158, 202] on input "search" at bounding box center [235, 208] width 273 height 13
click at [268, 214] on span at bounding box center [231, 208] width 298 height 27
paste input "*********"
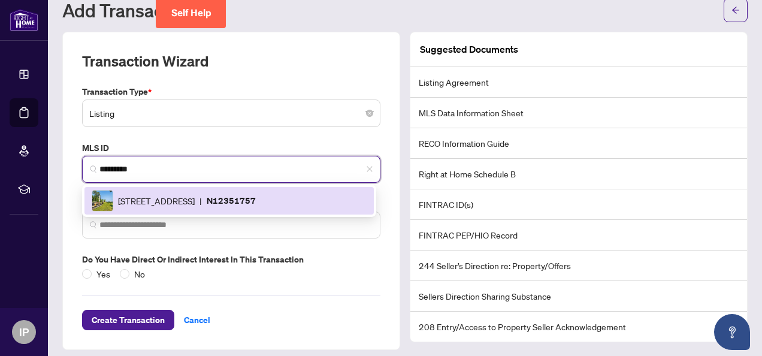
scroll to position [46, 0]
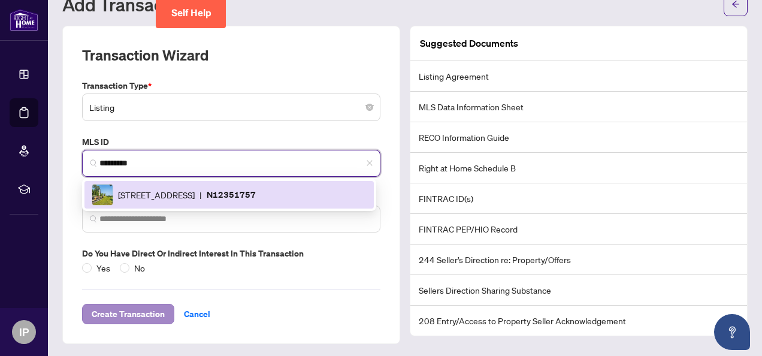
type input "*********"
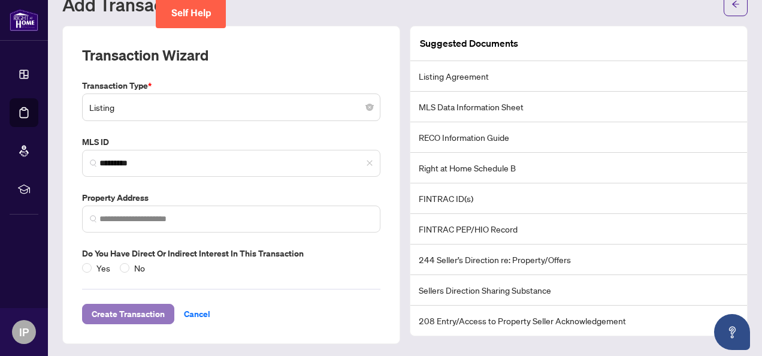
click at [125, 311] on span "Create Transaction" at bounding box center [128, 313] width 73 height 19
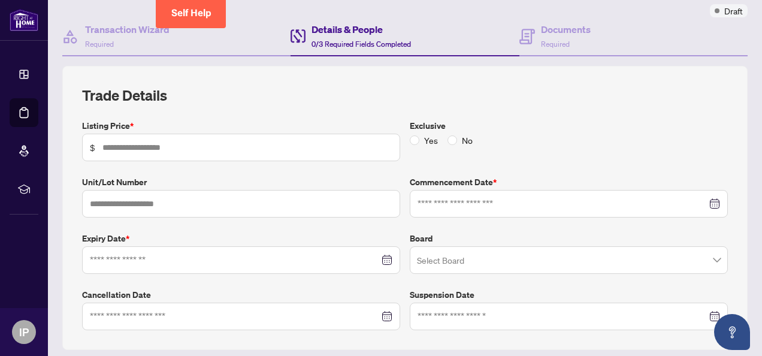
scroll to position [105, 0]
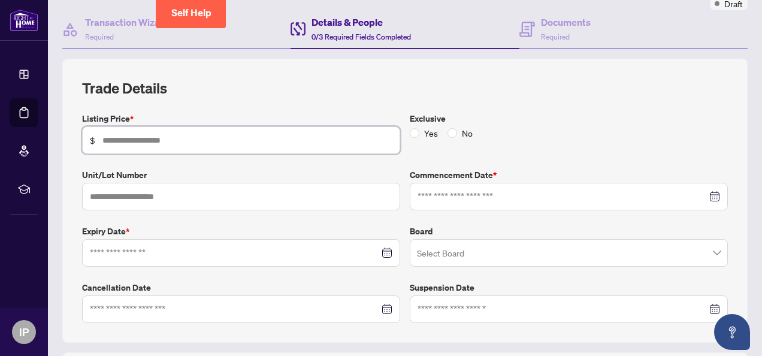
click at [181, 134] on input "text" at bounding box center [247, 140] width 290 height 13
type input "*********"
click at [162, 250] on input at bounding box center [234, 252] width 289 height 13
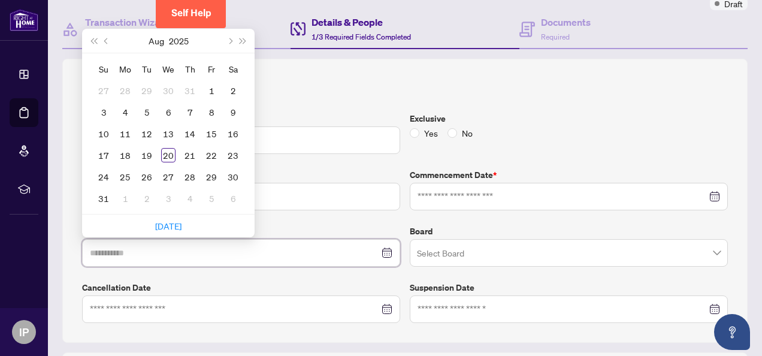
type input "**********"
click at [228, 41] on button "Next month (PageDown)" at bounding box center [229, 41] width 13 height 24
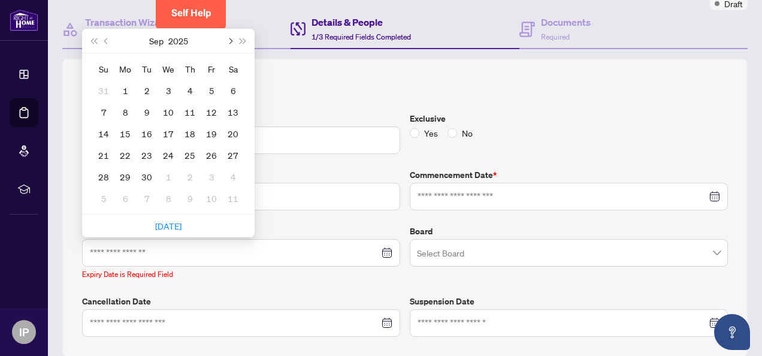
click at [228, 41] on button "Next month (PageDown)" at bounding box center [229, 41] width 13 height 24
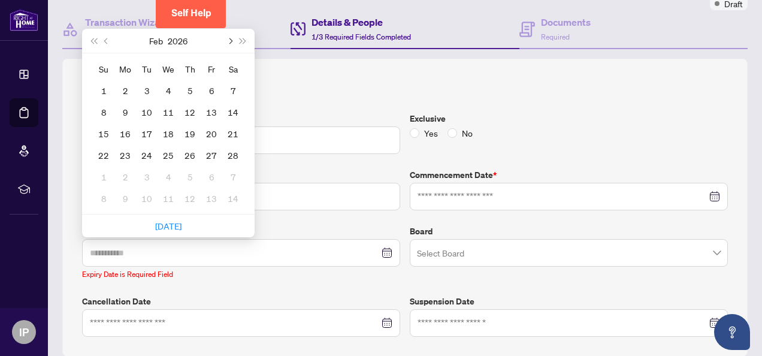
type input "**********"
click at [227, 36] on button "Next month (PageDown)" at bounding box center [229, 41] width 13 height 24
type input "**********"
click at [144, 175] on div "31" at bounding box center [146, 176] width 14 height 14
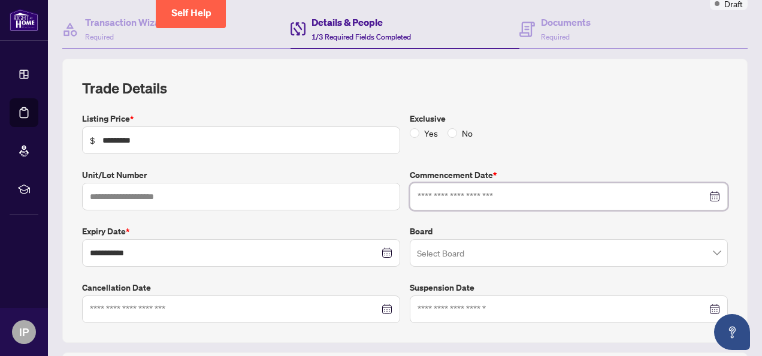
click at [468, 191] on input at bounding box center [561, 196] width 289 height 13
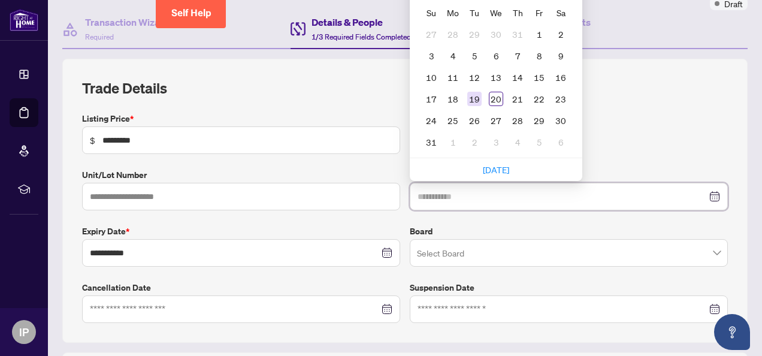
type input "**********"
click at [469, 99] on div "19" at bounding box center [474, 99] width 14 height 14
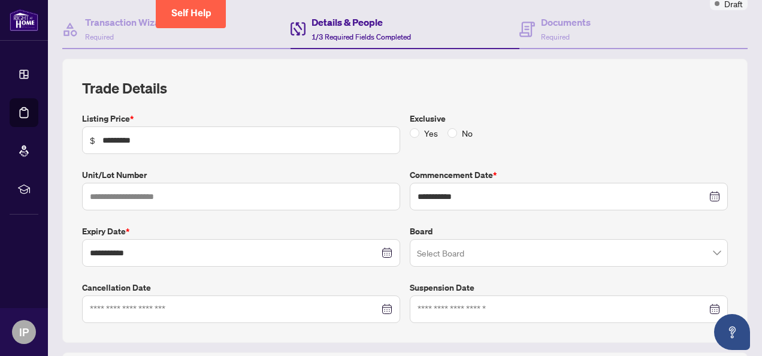
scroll to position [405, 0]
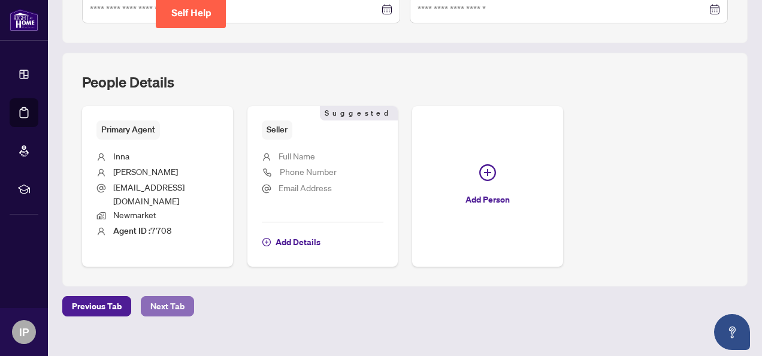
click at [164, 296] on span "Next Tab" at bounding box center [167, 305] width 34 height 19
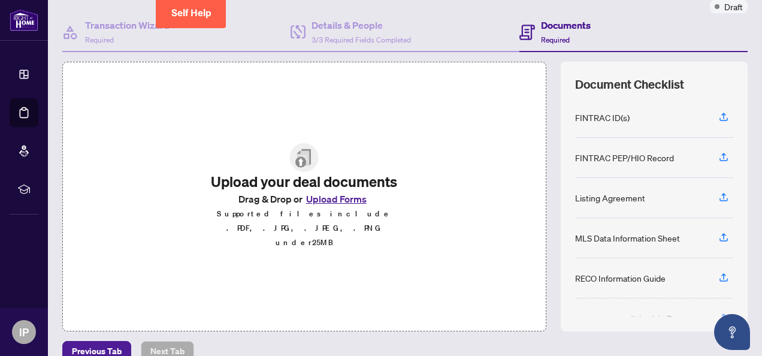
scroll to position [120, 0]
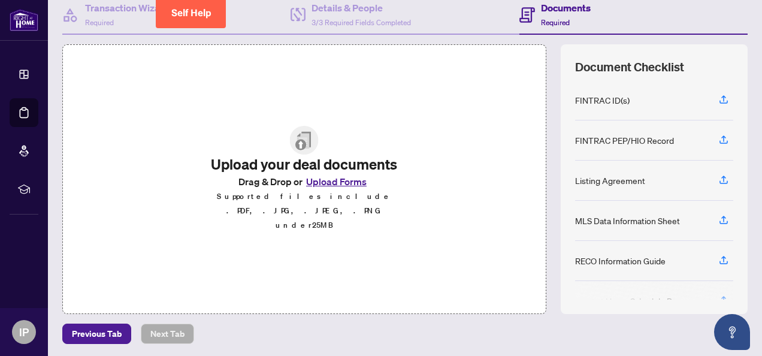
click at [453, 195] on div "Upload your deal documents Drag & Drop or Upload Forms Supported files include …" at bounding box center [304, 178] width 484 height 269
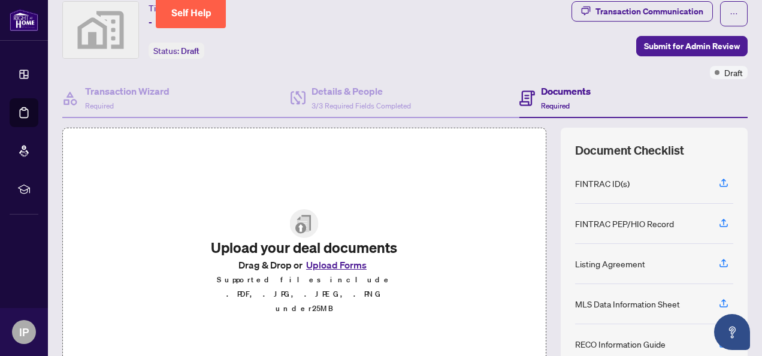
scroll to position [0, 0]
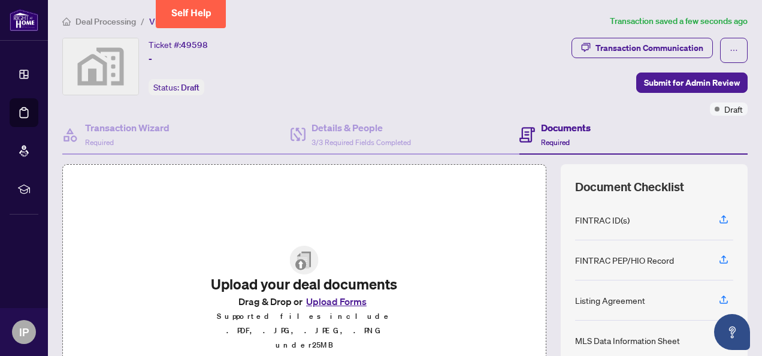
click at [359, 158] on div "Transaction Wizard Required Details & People 3/3 Required Fields Completed Docu…" at bounding box center [404, 275] width 685 height 318
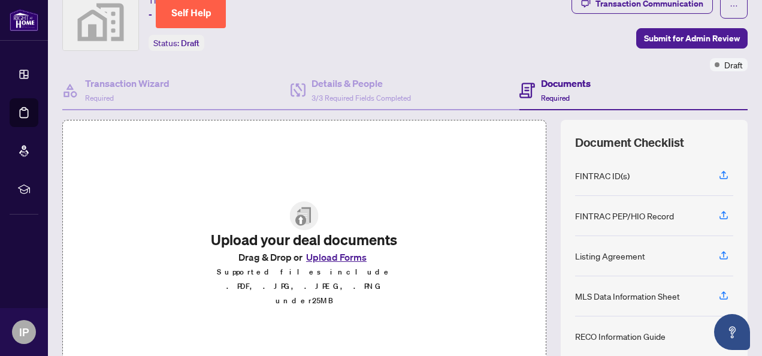
scroll to position [60, 0]
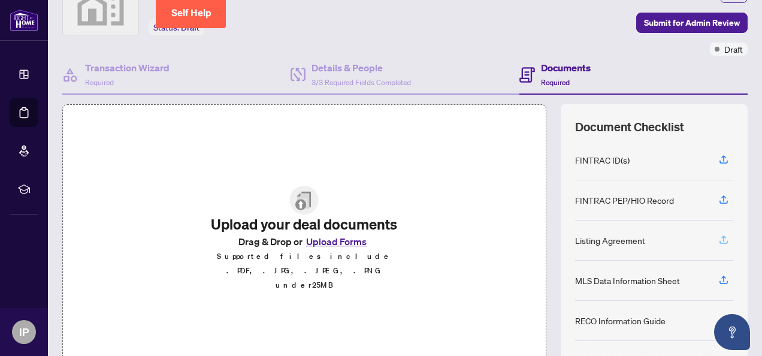
click at [718, 236] on icon "button" at bounding box center [723, 239] width 11 height 11
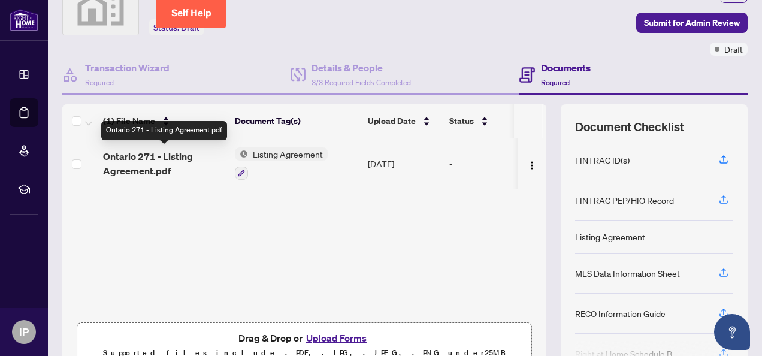
click at [157, 156] on span "Ontario 271 - Listing Agreement.pdf" at bounding box center [164, 163] width 122 height 29
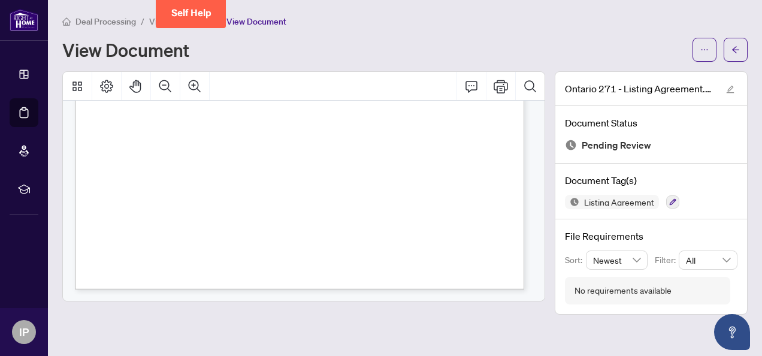
scroll to position [2679, 0]
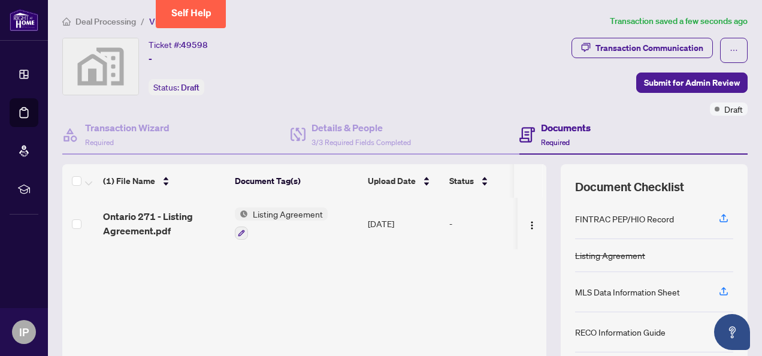
scroll to position [60, 0]
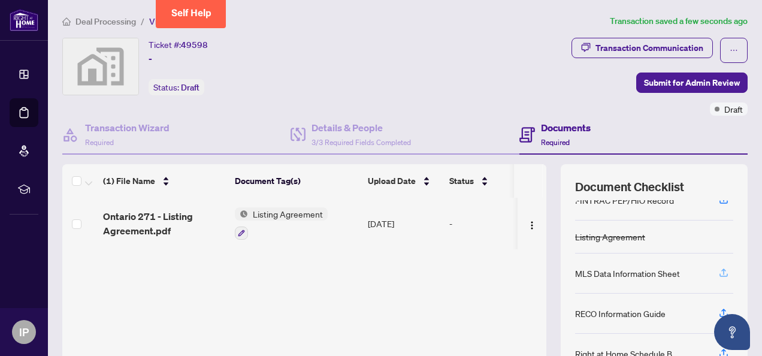
click at [718, 271] on icon "button" at bounding box center [723, 272] width 11 height 11
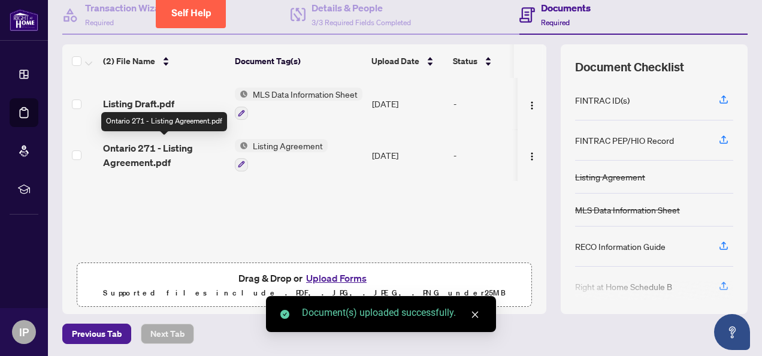
click at [174, 141] on span "Ontario 271 - Listing Agreement.pdf" at bounding box center [164, 155] width 122 height 29
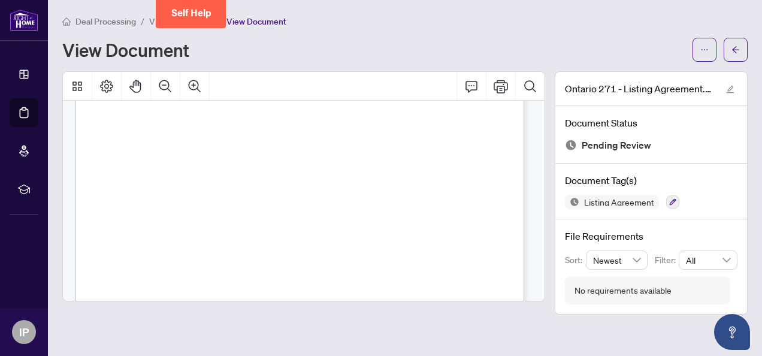
scroll to position [2080, 0]
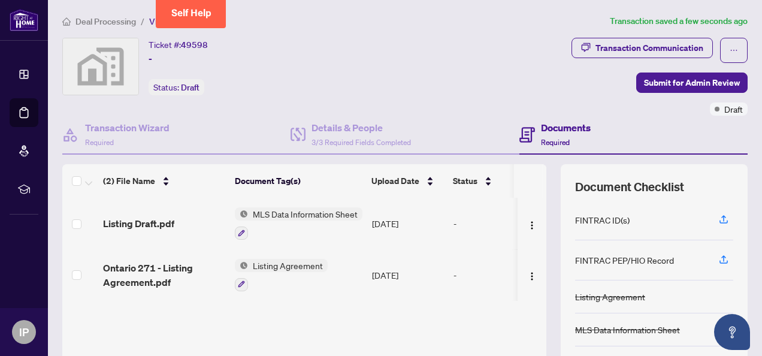
click at [325, 210] on span "MLS Data Information Sheet" at bounding box center [305, 213] width 114 height 13
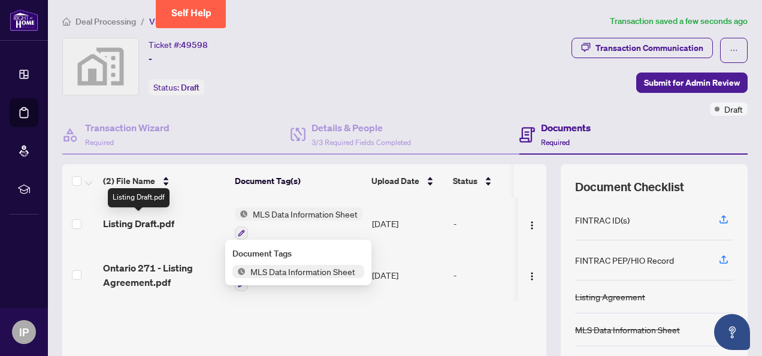
click at [146, 220] on span "Listing Draft.pdf" at bounding box center [138, 223] width 71 height 14
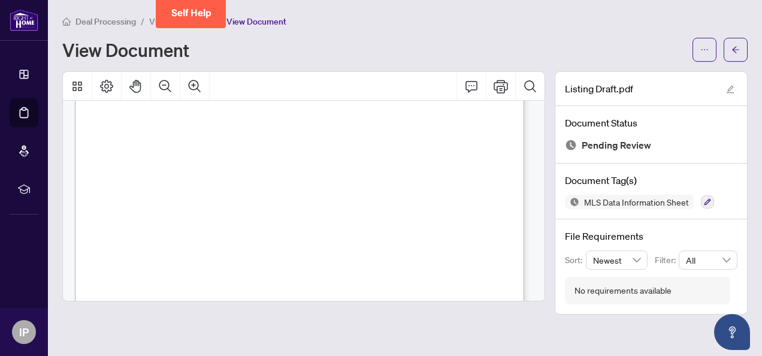
scroll to position [659, 0]
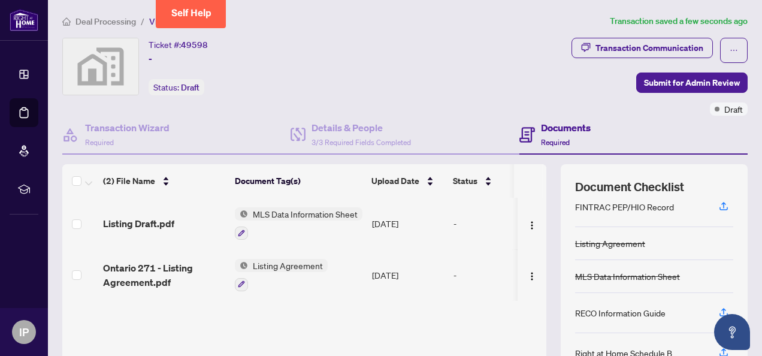
scroll to position [60, 0]
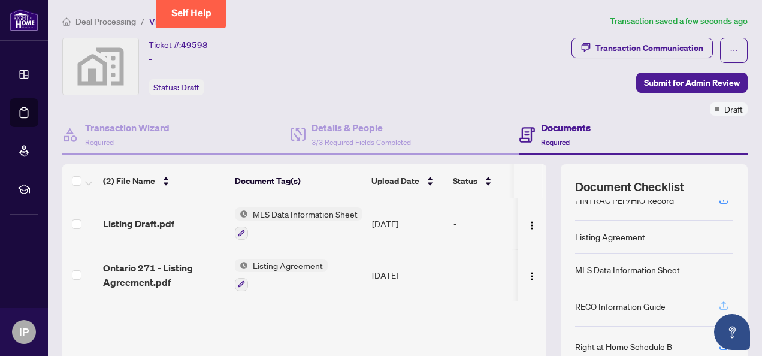
click at [721, 301] on icon "button" at bounding box center [723, 304] width 5 height 6
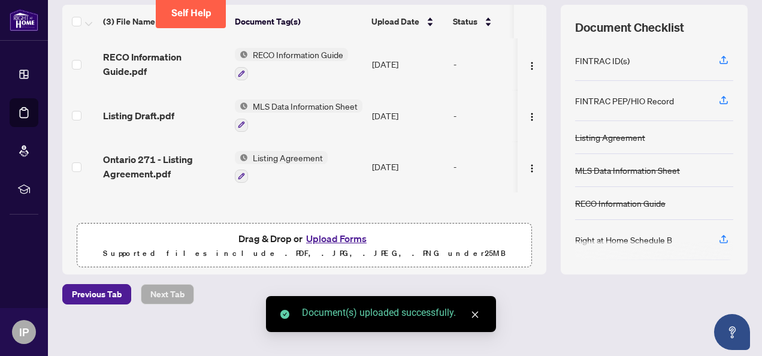
scroll to position [162, 0]
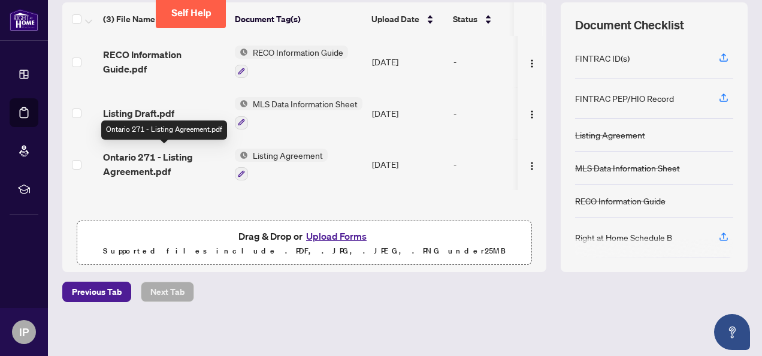
click at [172, 158] on span "Ontario 271 - Listing Agreement.pdf" at bounding box center [164, 164] width 122 height 29
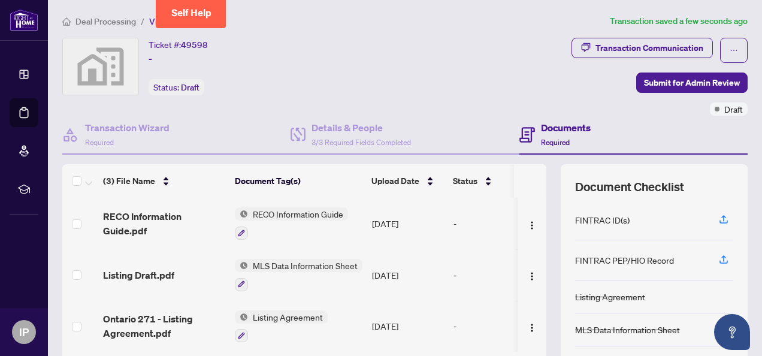
click at [286, 210] on span "RECO Information Guide" at bounding box center [298, 213] width 100 height 13
click at [145, 214] on span "RECO Information Guide.pdf" at bounding box center [164, 223] width 122 height 29
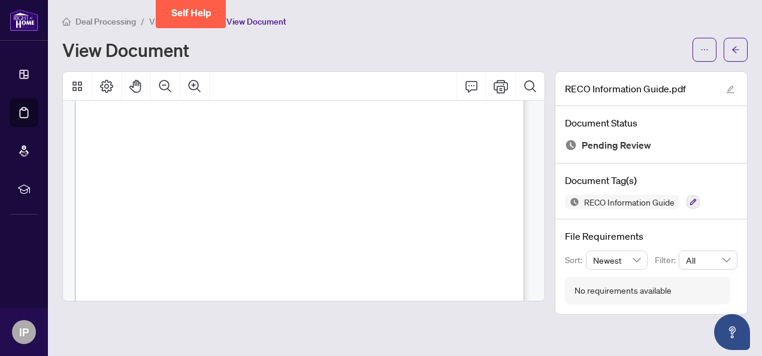
scroll to position [6908, 0]
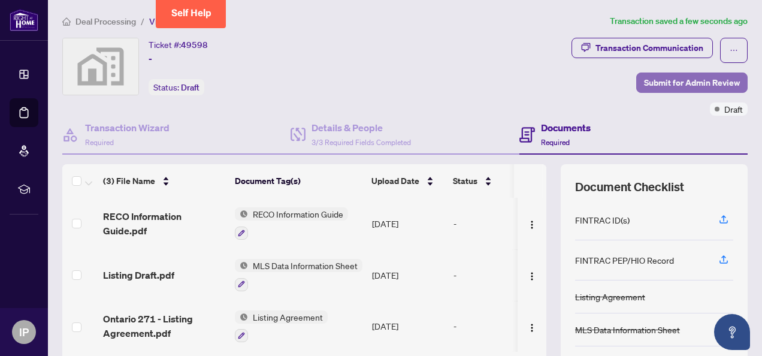
click at [667, 81] on span "Submit for Admin Review" at bounding box center [692, 82] width 96 height 19
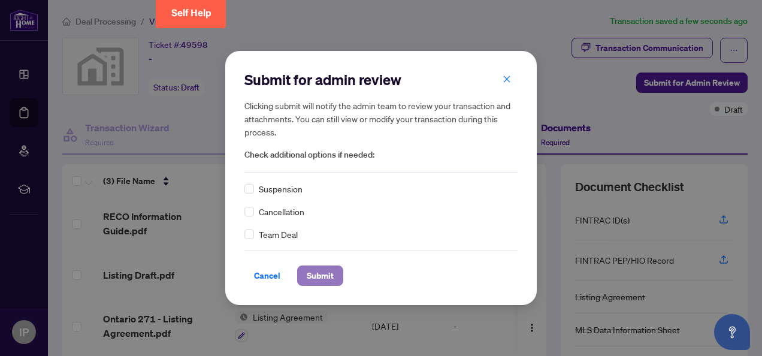
click at [313, 275] on span "Submit" at bounding box center [320, 275] width 27 height 19
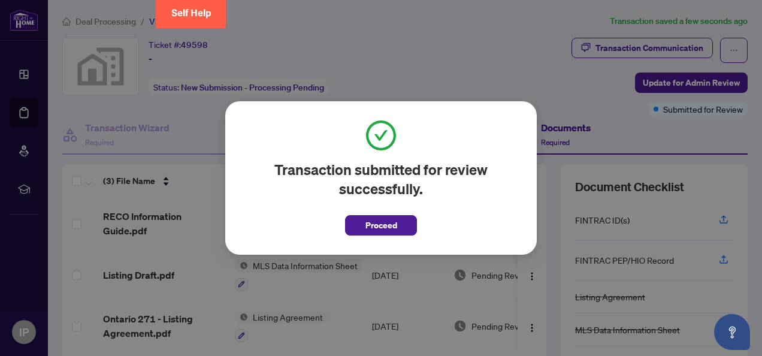
click at [389, 228] on span "Proceed" at bounding box center [381, 225] width 32 height 19
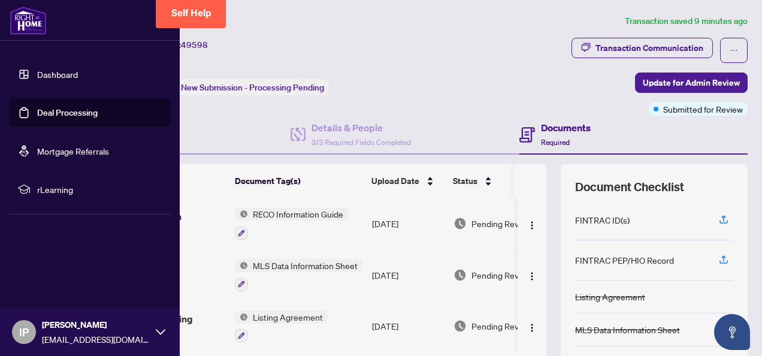
click at [37, 74] on link "Dashboard" at bounding box center [57, 74] width 41 height 11
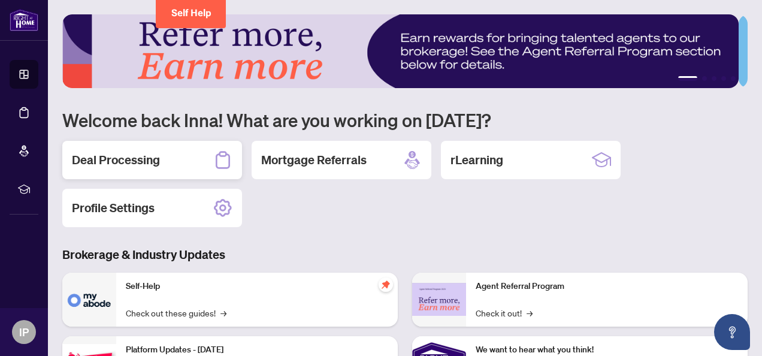
click at [150, 161] on h2 "Deal Processing" at bounding box center [116, 159] width 88 height 17
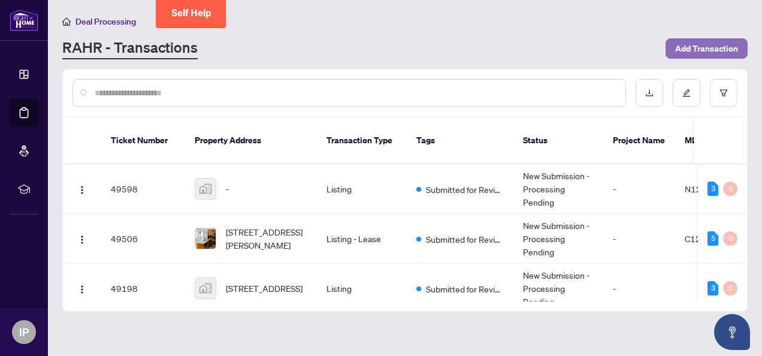
click at [684, 46] on span "Add Transaction" at bounding box center [706, 48] width 63 height 19
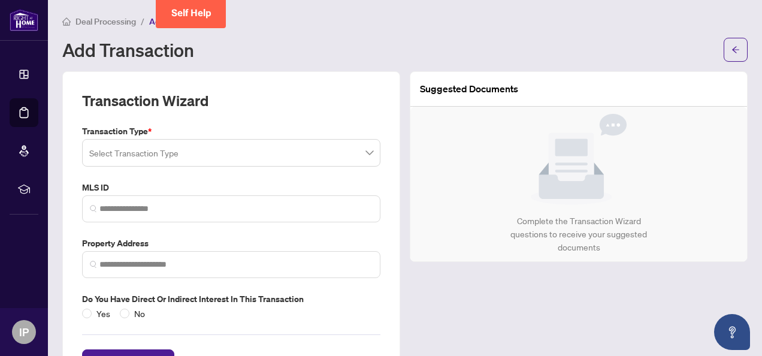
click at [194, 148] on input "search" at bounding box center [225, 154] width 273 height 26
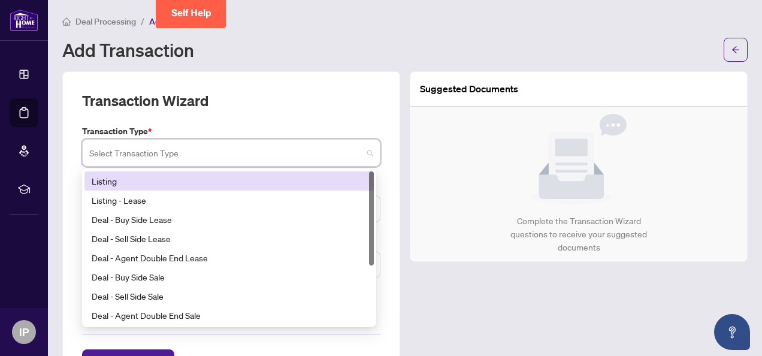
click at [138, 180] on div "Listing" at bounding box center [229, 180] width 275 height 13
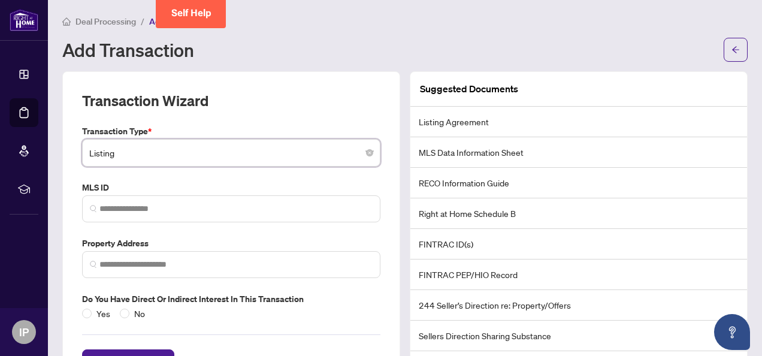
scroll to position [46, 0]
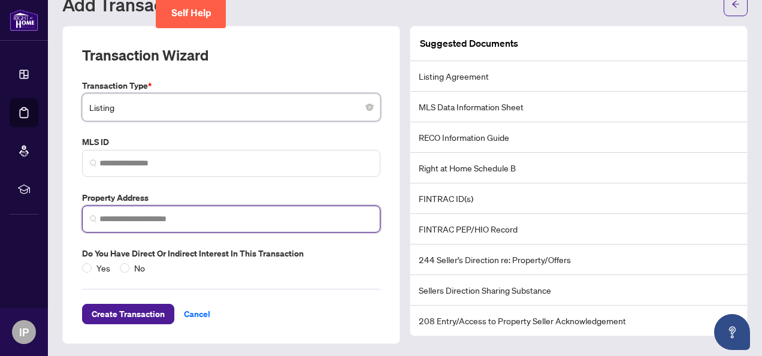
click at [156, 220] on input "search" at bounding box center [235, 219] width 273 height 13
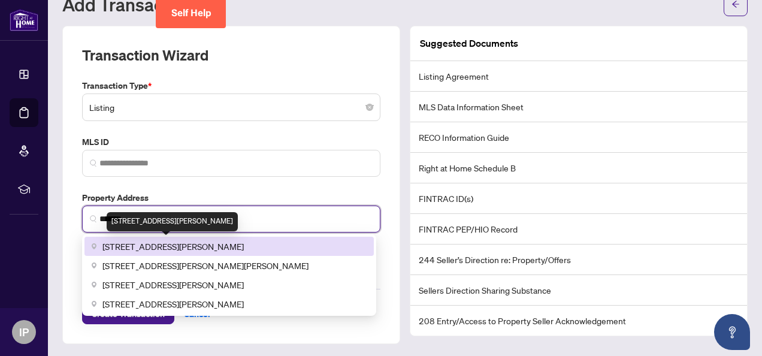
click at [165, 247] on span "[STREET_ADDRESS][PERSON_NAME]" at bounding box center [172, 245] width 141 height 13
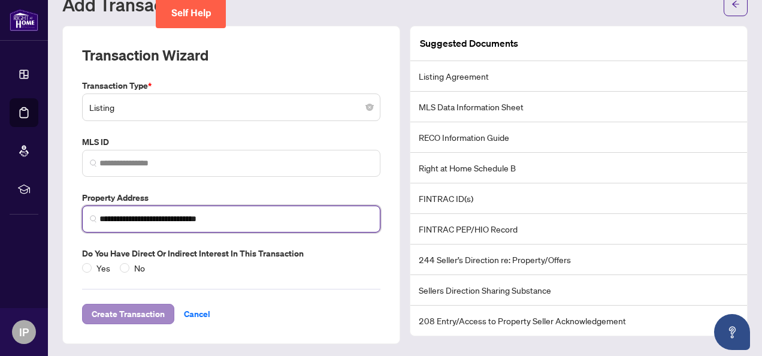
type input "**********"
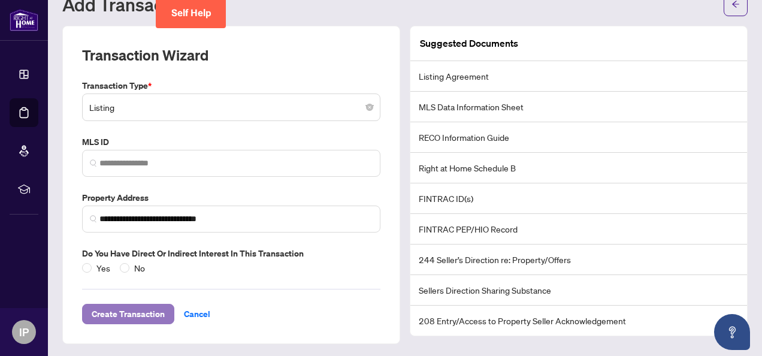
click at [138, 311] on span "Create Transaction" at bounding box center [128, 313] width 73 height 19
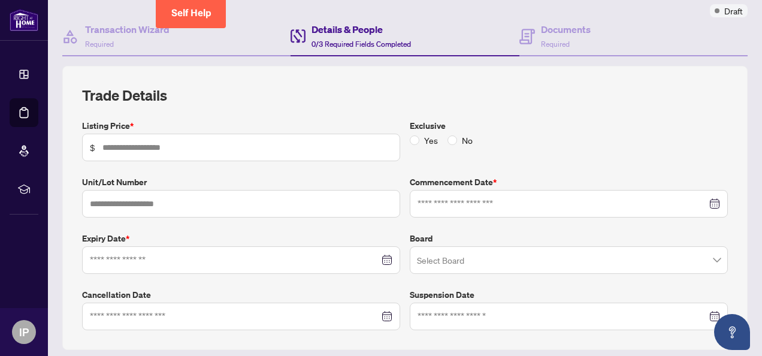
scroll to position [105, 0]
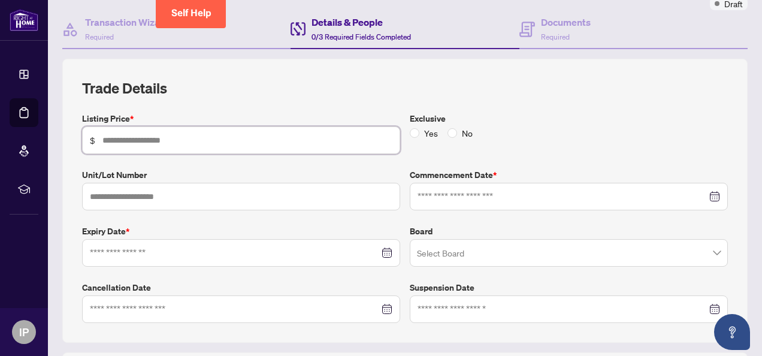
click at [163, 136] on input "text" at bounding box center [247, 140] width 290 height 13
type input "*********"
click at [430, 196] on input at bounding box center [561, 196] width 289 height 13
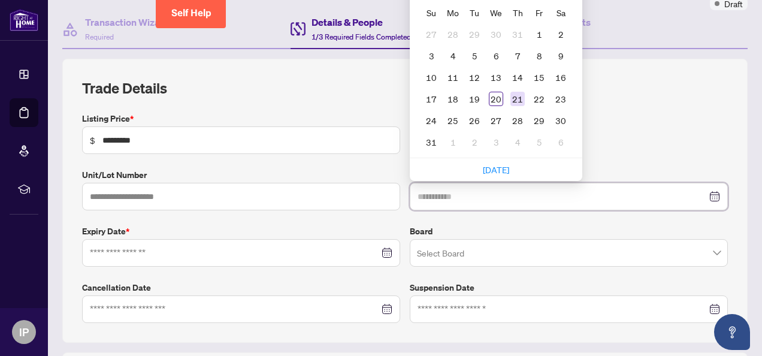
type input "**********"
click at [514, 96] on div "21" at bounding box center [517, 99] width 14 height 14
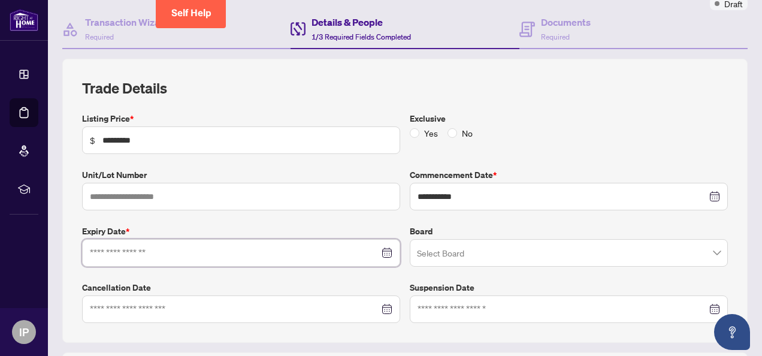
click at [151, 246] on input at bounding box center [234, 252] width 289 height 13
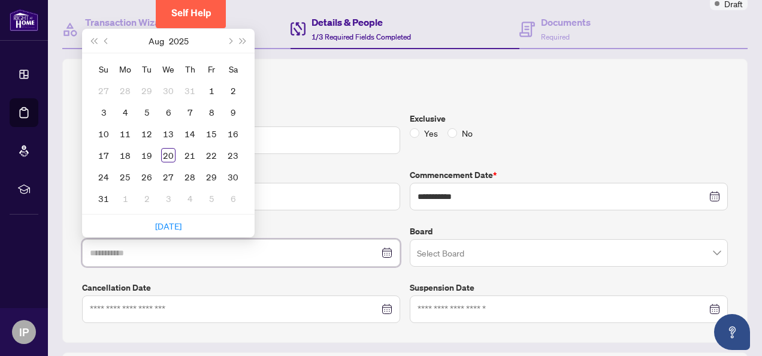
type input "**********"
click at [231, 36] on button "Next month (PageDown)" at bounding box center [229, 41] width 13 height 24
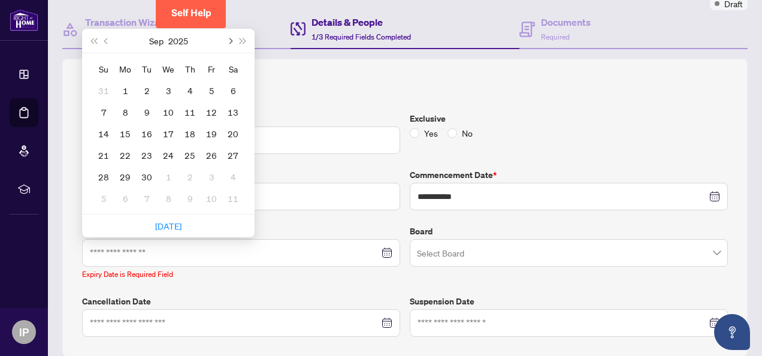
click at [231, 36] on button "Next month (PageDown)" at bounding box center [229, 41] width 13 height 24
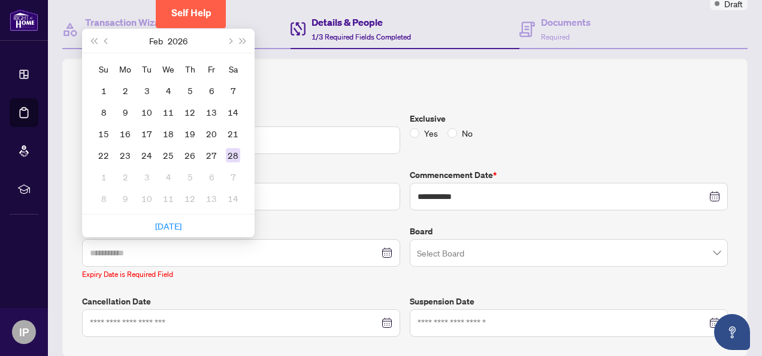
type input "**********"
click at [239, 154] on div "28" at bounding box center [233, 155] width 14 height 14
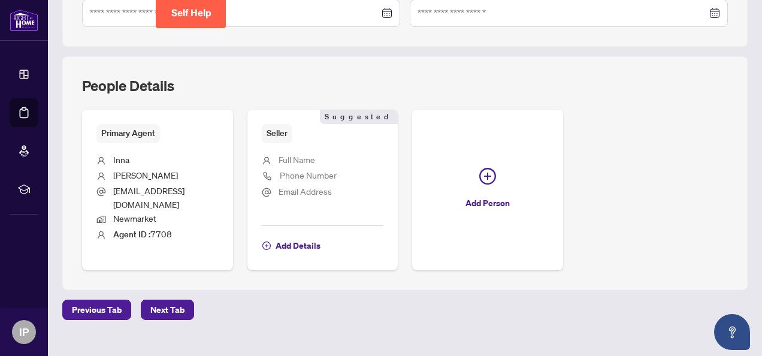
scroll to position [405, 0]
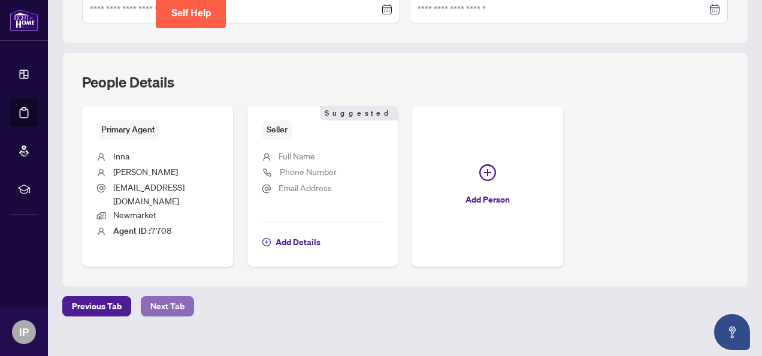
click at [157, 296] on span "Next Tab" at bounding box center [167, 305] width 34 height 19
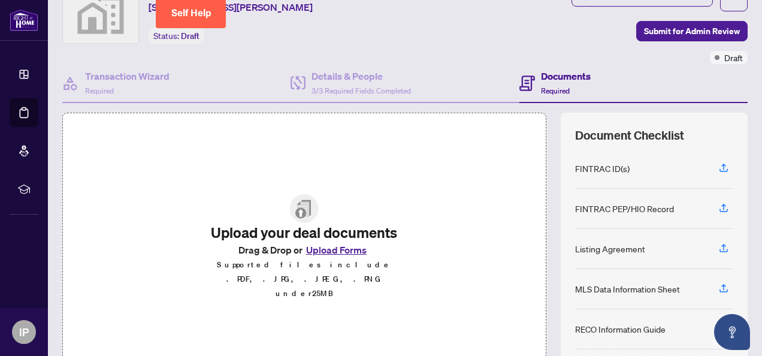
scroll to position [60, 0]
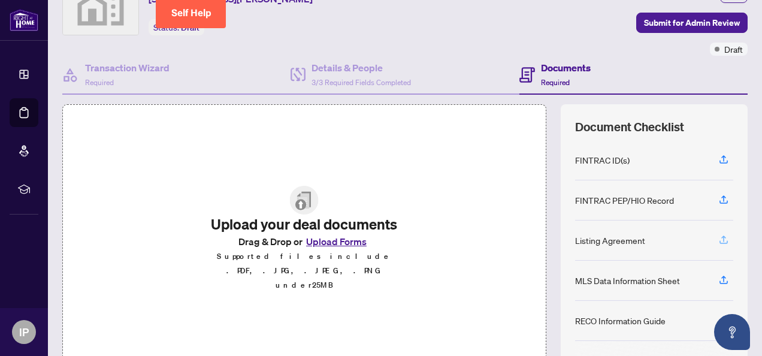
click at [719, 235] on icon "button" at bounding box center [723, 239] width 11 height 11
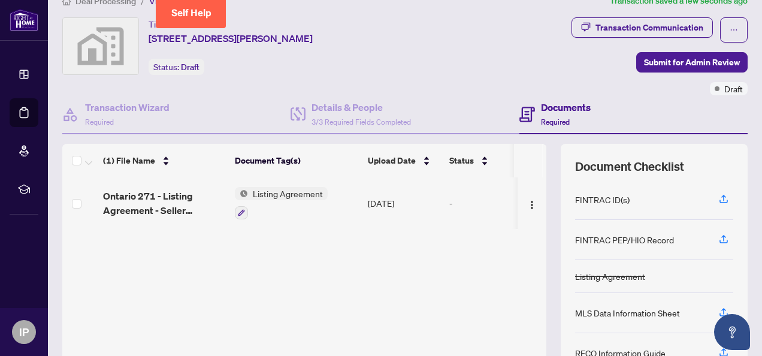
scroll to position [0, 0]
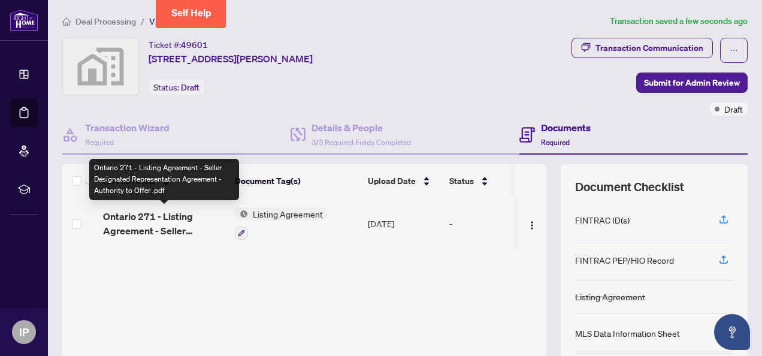
click at [190, 219] on span "Ontario 271 - Listing Agreement - Seller Designated Representation Agreement - …" at bounding box center [164, 223] width 122 height 29
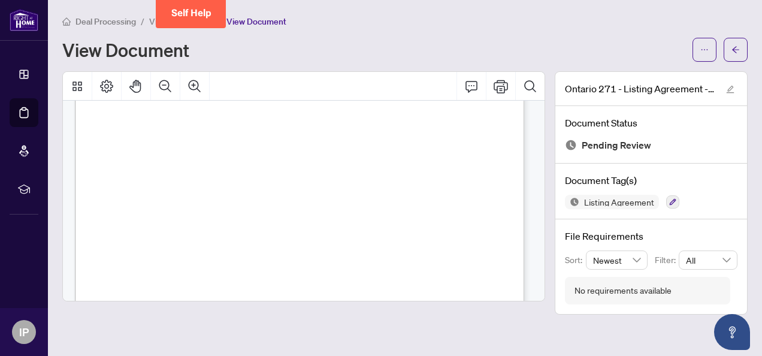
scroll to position [166, 0]
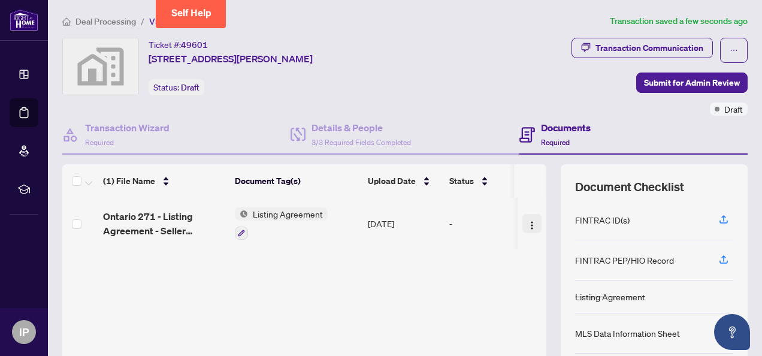
click at [527, 221] on img "button" at bounding box center [532, 225] width 10 height 10
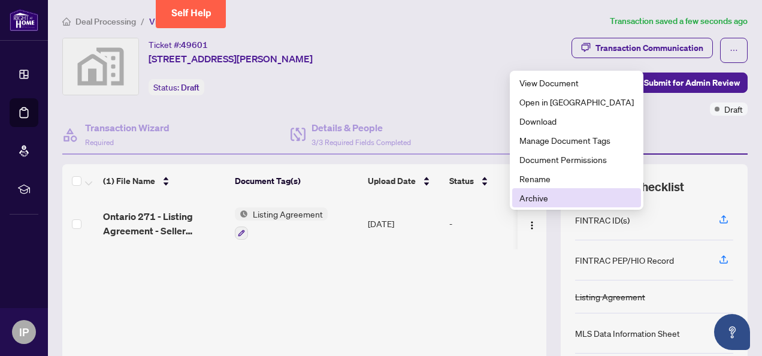
click at [528, 201] on span "Archive" at bounding box center [576, 197] width 114 height 13
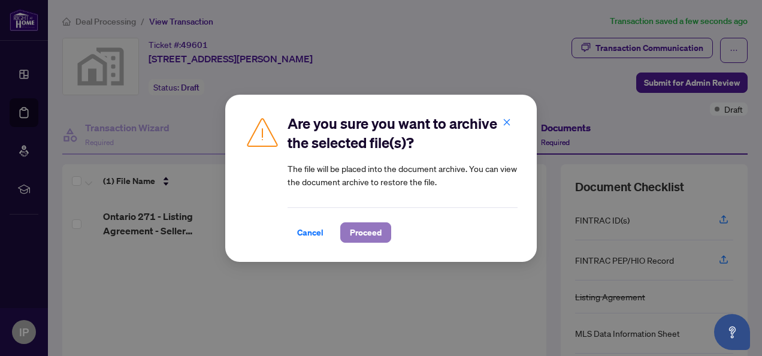
click at [364, 232] on span "Proceed" at bounding box center [366, 232] width 32 height 19
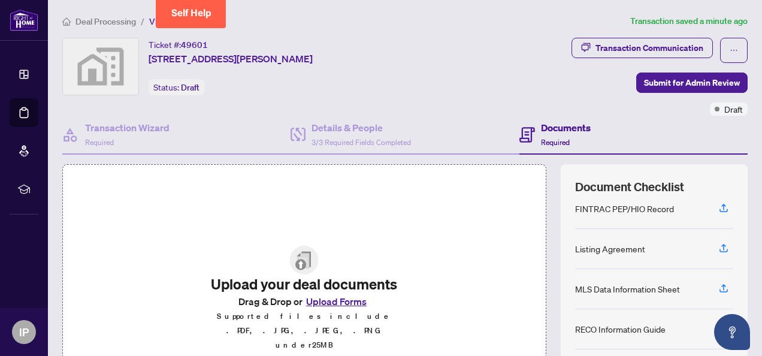
scroll to position [60, 0]
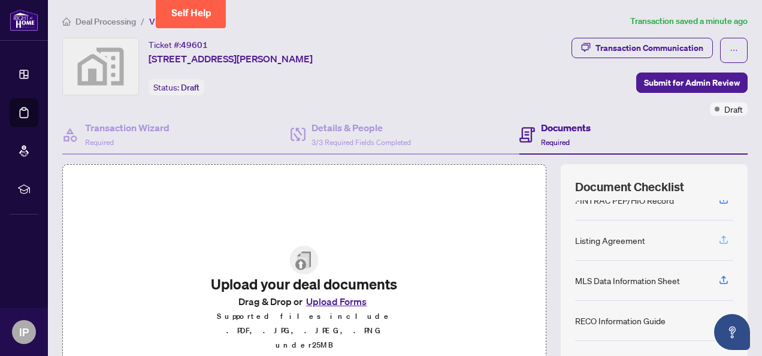
click at [721, 235] on icon "button" at bounding box center [723, 238] width 5 height 6
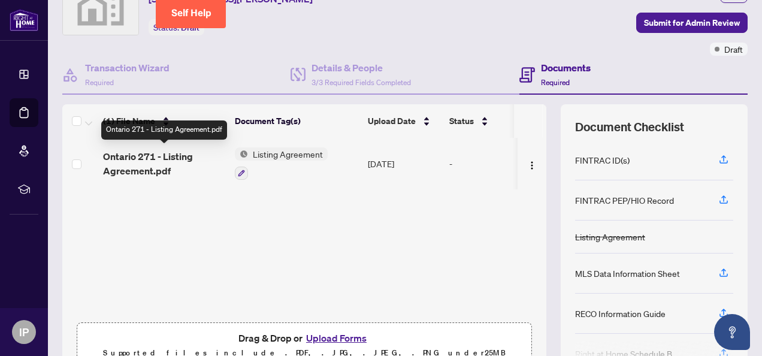
click at [152, 151] on span "Ontario 271 - Listing Agreement.pdf" at bounding box center [164, 163] width 122 height 29
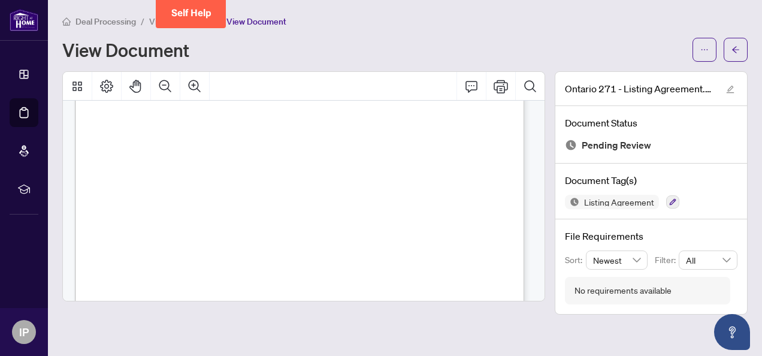
scroll to position [2559, 0]
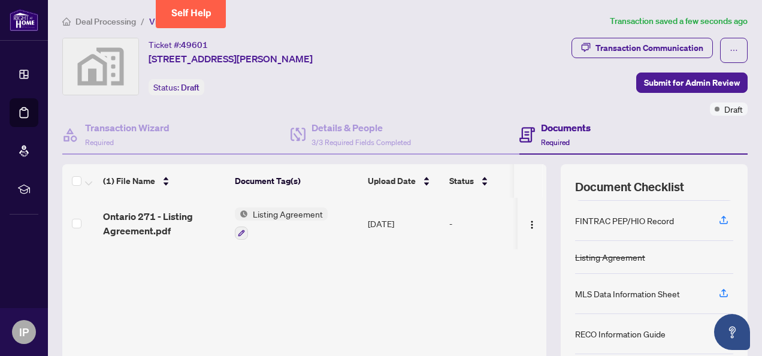
scroll to position [60, 0]
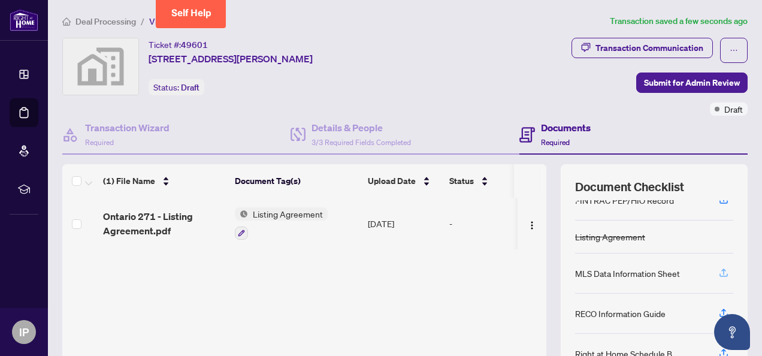
click at [718, 267] on icon "button" at bounding box center [723, 272] width 11 height 11
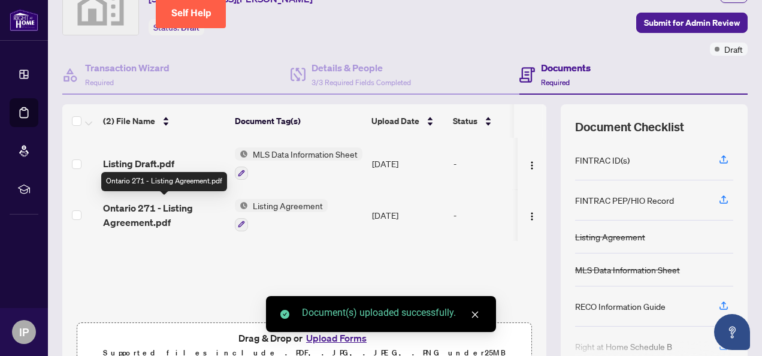
click at [151, 201] on span "Ontario 271 - Listing Agreement.pdf" at bounding box center [164, 215] width 122 height 29
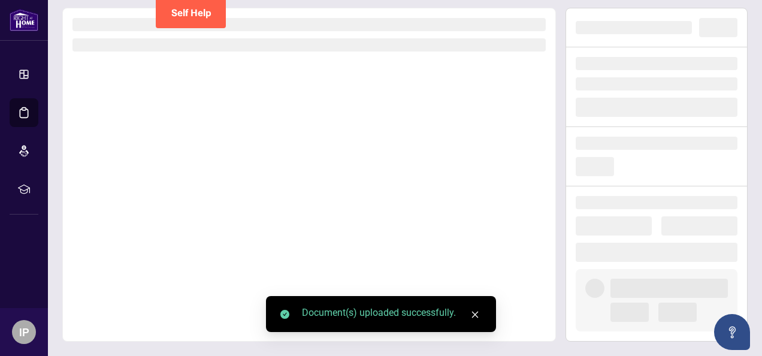
scroll to position [51, 0]
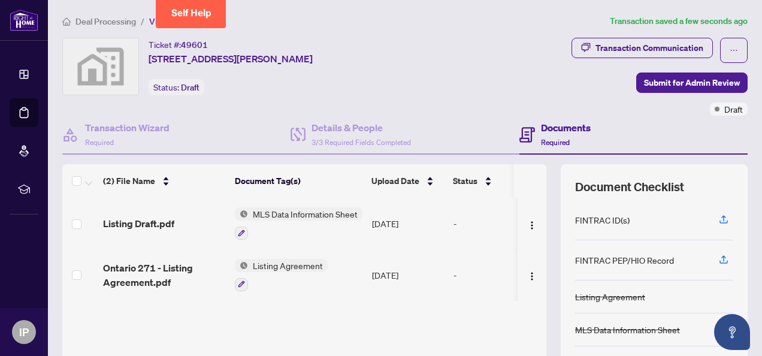
click at [297, 211] on span "MLS Data Information Sheet" at bounding box center [305, 213] width 114 height 13
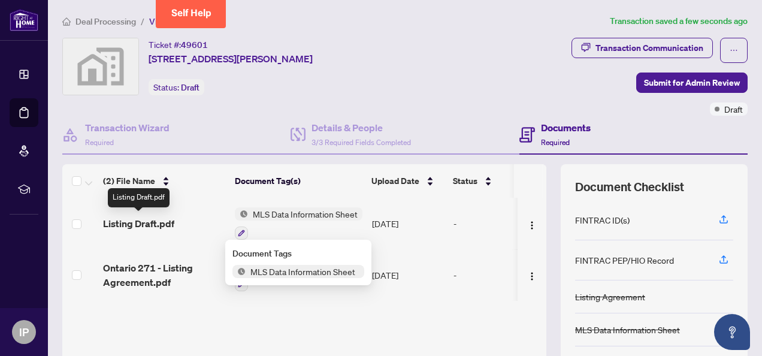
click at [147, 222] on span "Listing Draft.pdf" at bounding box center [138, 223] width 71 height 14
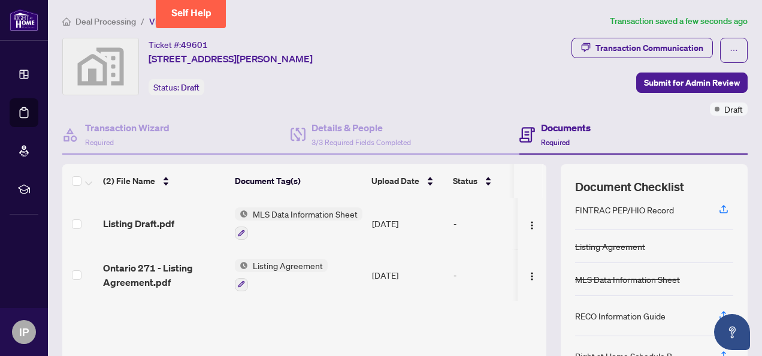
scroll to position [60, 0]
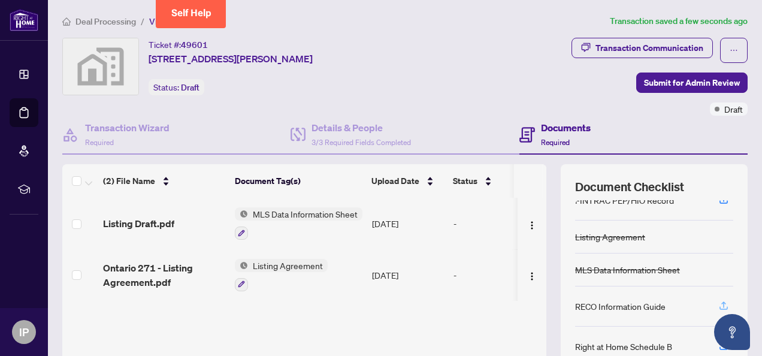
click at [718, 303] on icon "button" at bounding box center [723, 305] width 11 height 11
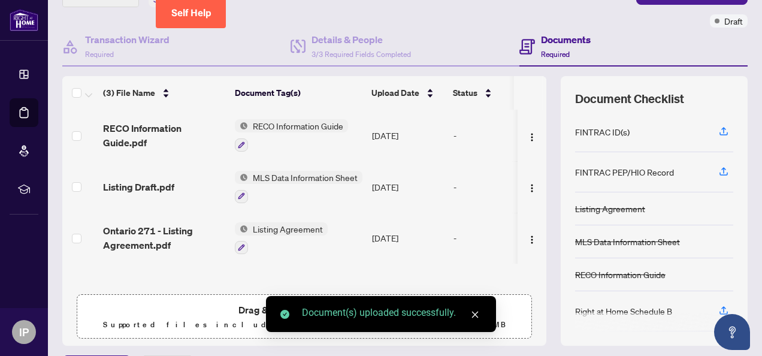
scroll to position [120, 0]
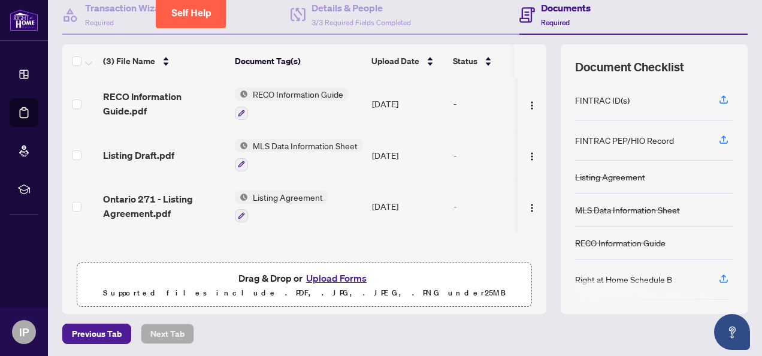
click at [267, 194] on span "Listing Agreement" at bounding box center [288, 196] width 80 height 13
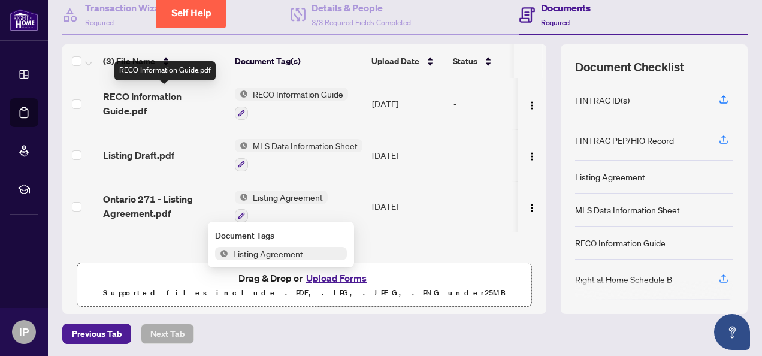
click at [150, 96] on span "RECO Information Guide.pdf" at bounding box center [164, 103] width 122 height 29
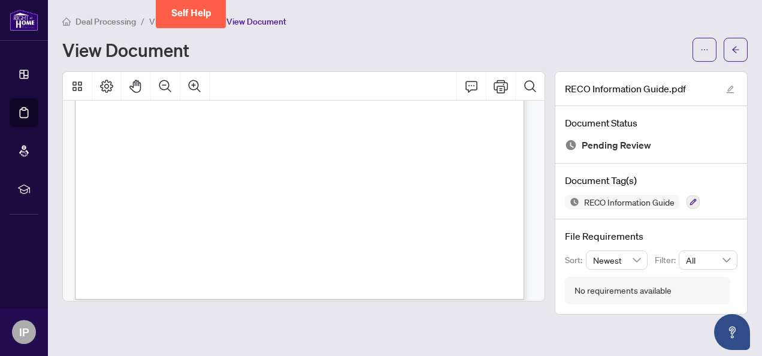
scroll to position [6908, 0]
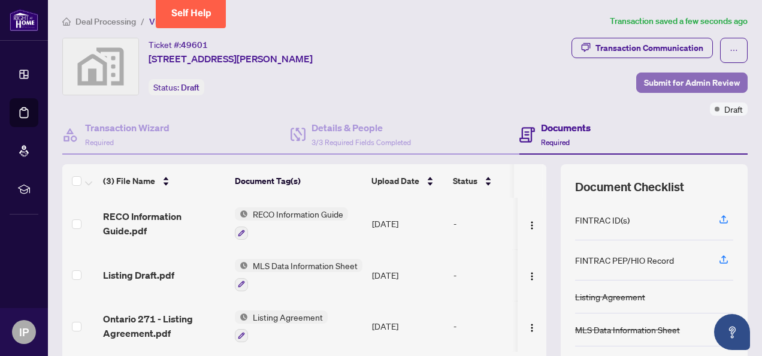
click at [680, 81] on span "Submit for Admin Review" at bounding box center [692, 82] width 96 height 19
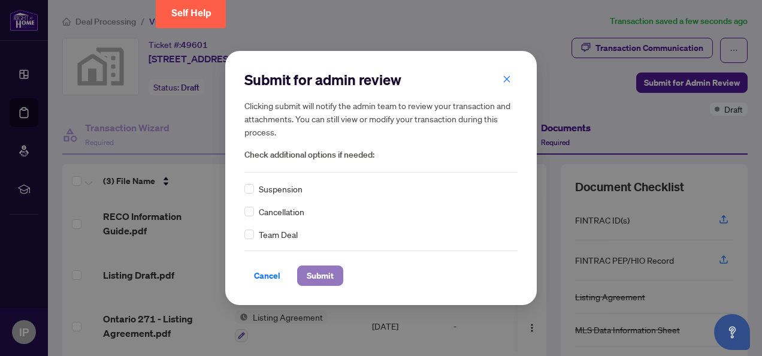
drag, startPoint x: 323, startPoint y: 276, endPoint x: 340, endPoint y: 274, distance: 16.9
click at [323, 276] on span "Submit" at bounding box center [320, 275] width 27 height 19
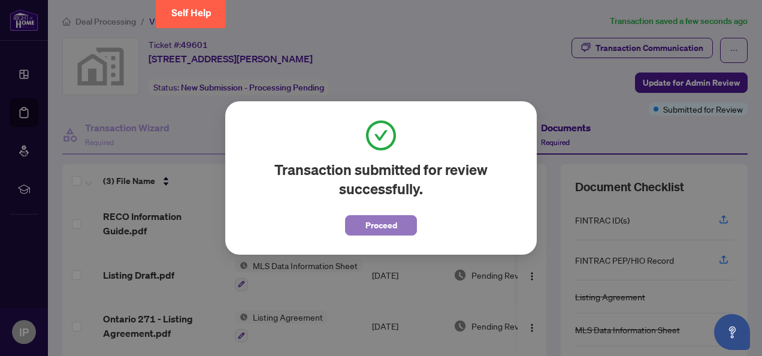
click at [386, 226] on span "Proceed" at bounding box center [381, 225] width 32 height 19
